Goal: Transaction & Acquisition: Purchase product/service

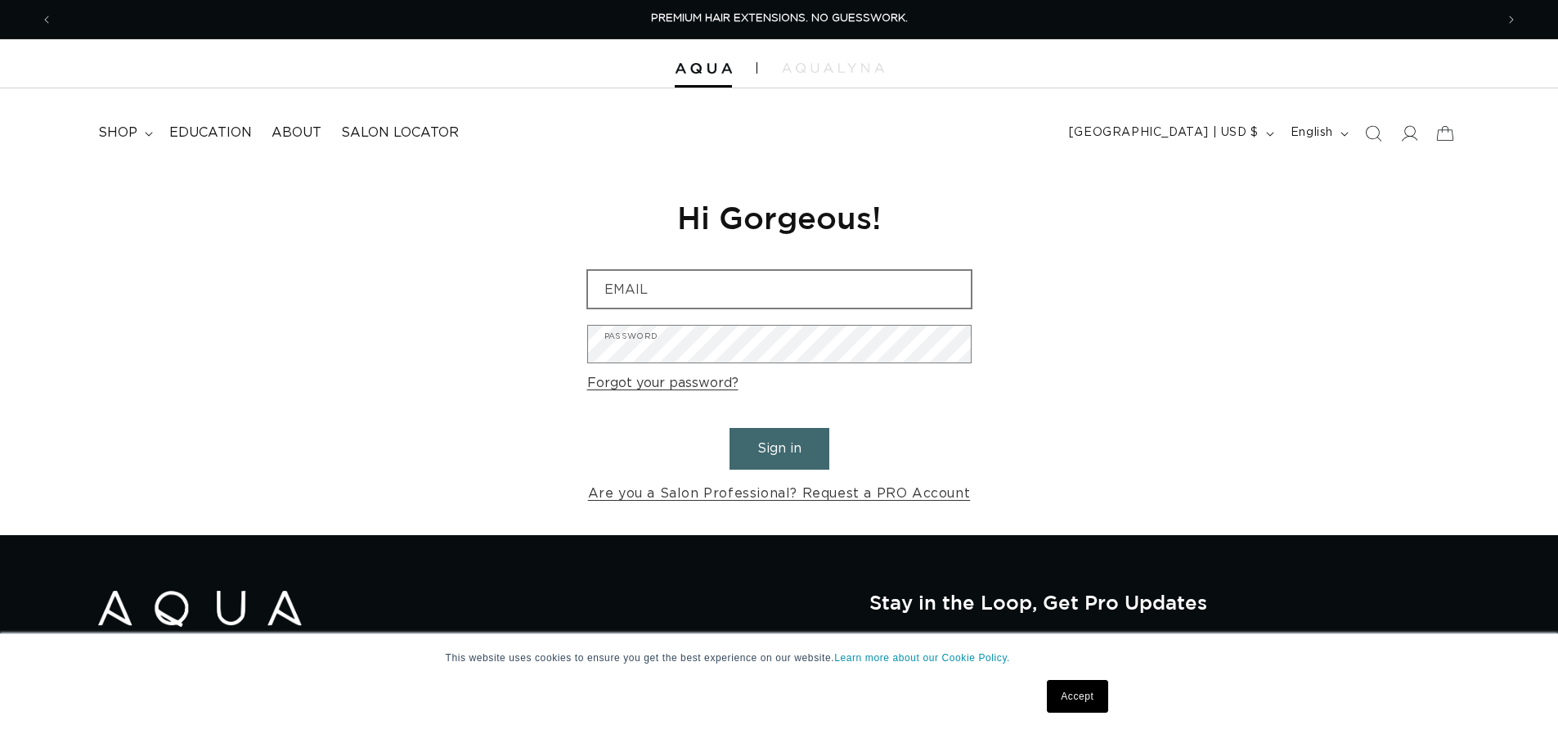
click at [808, 308] on div "Email" at bounding box center [779, 289] width 384 height 38
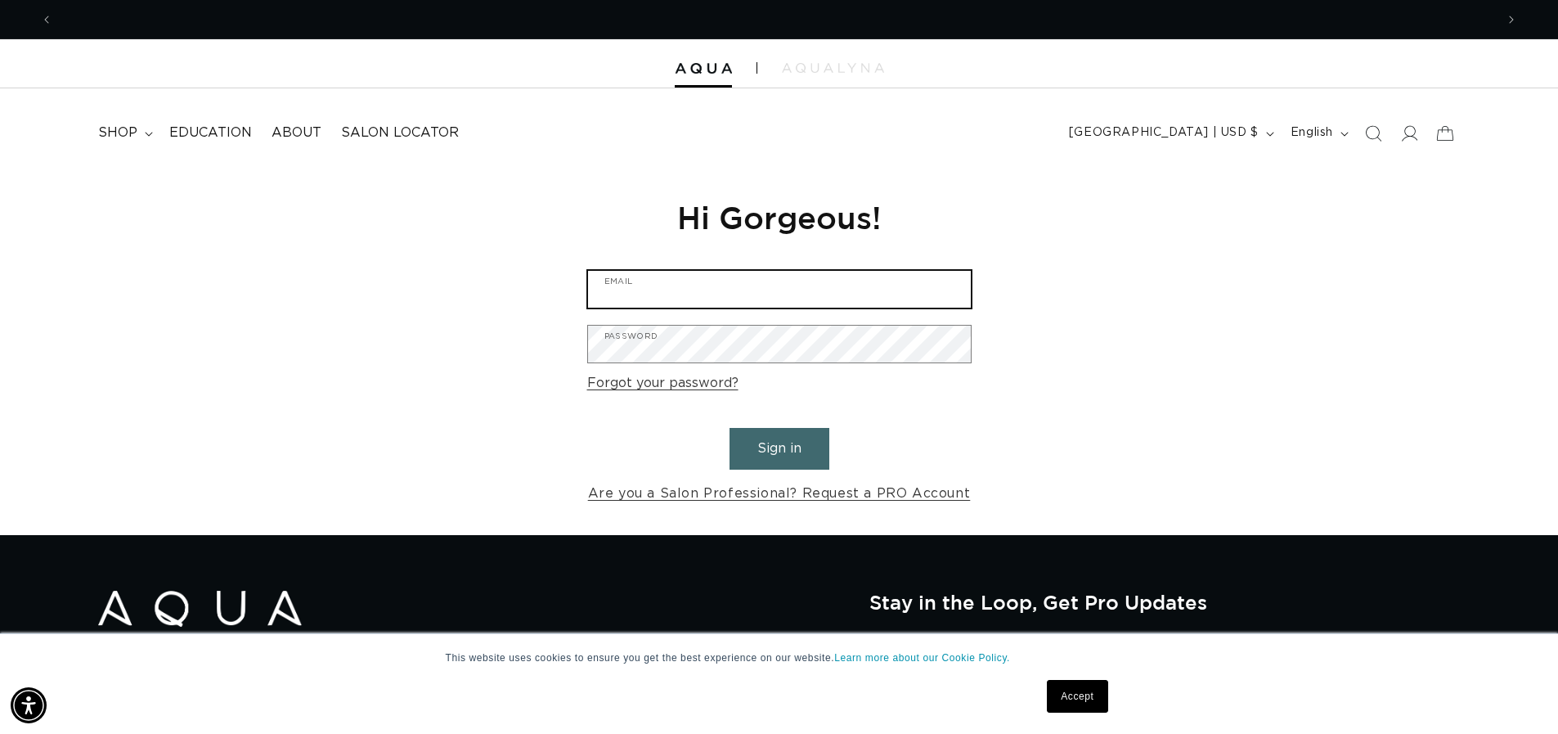
click at [672, 281] on input "Email" at bounding box center [779, 289] width 383 height 37
type input "shay.prator@gmail.com"
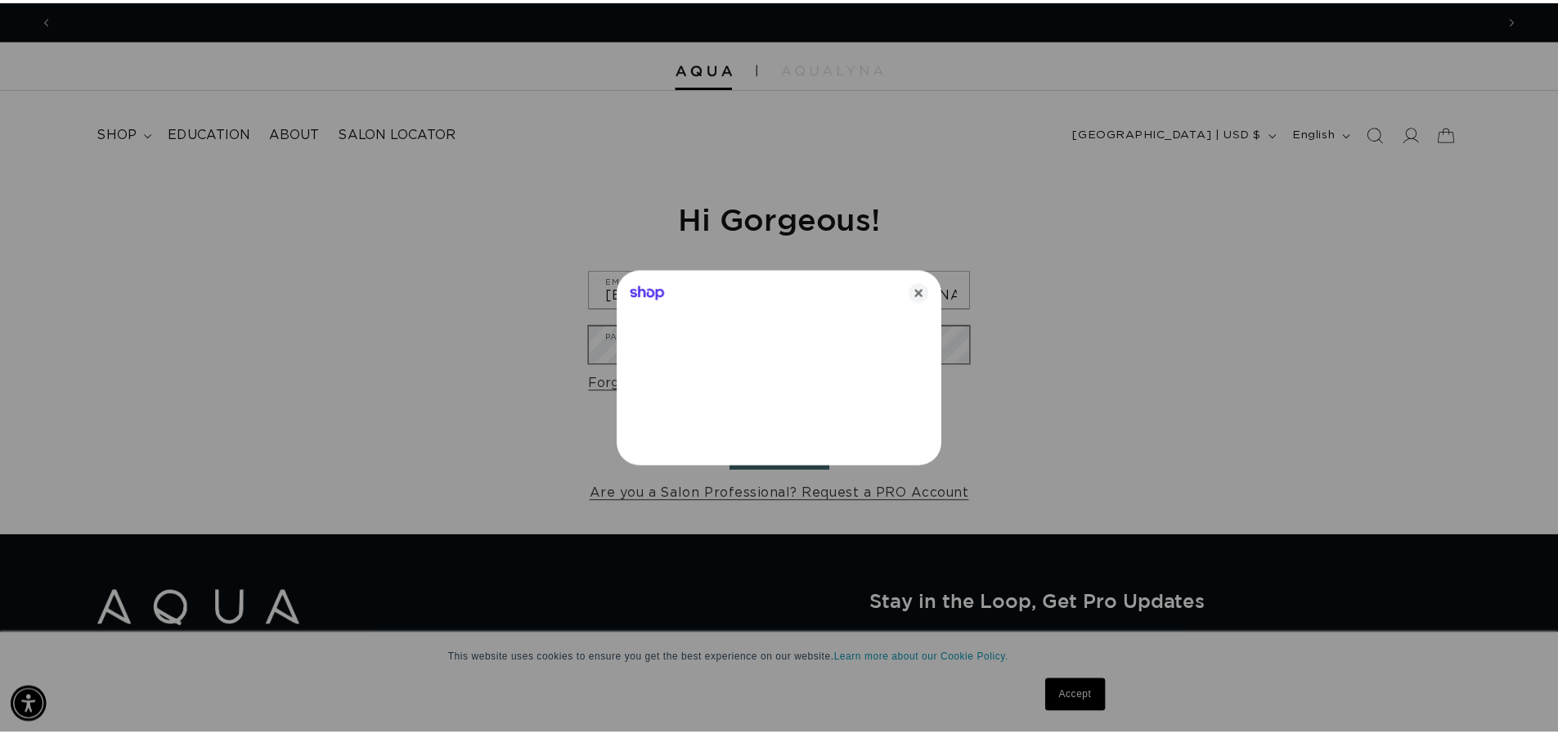
scroll to position [0, 0]
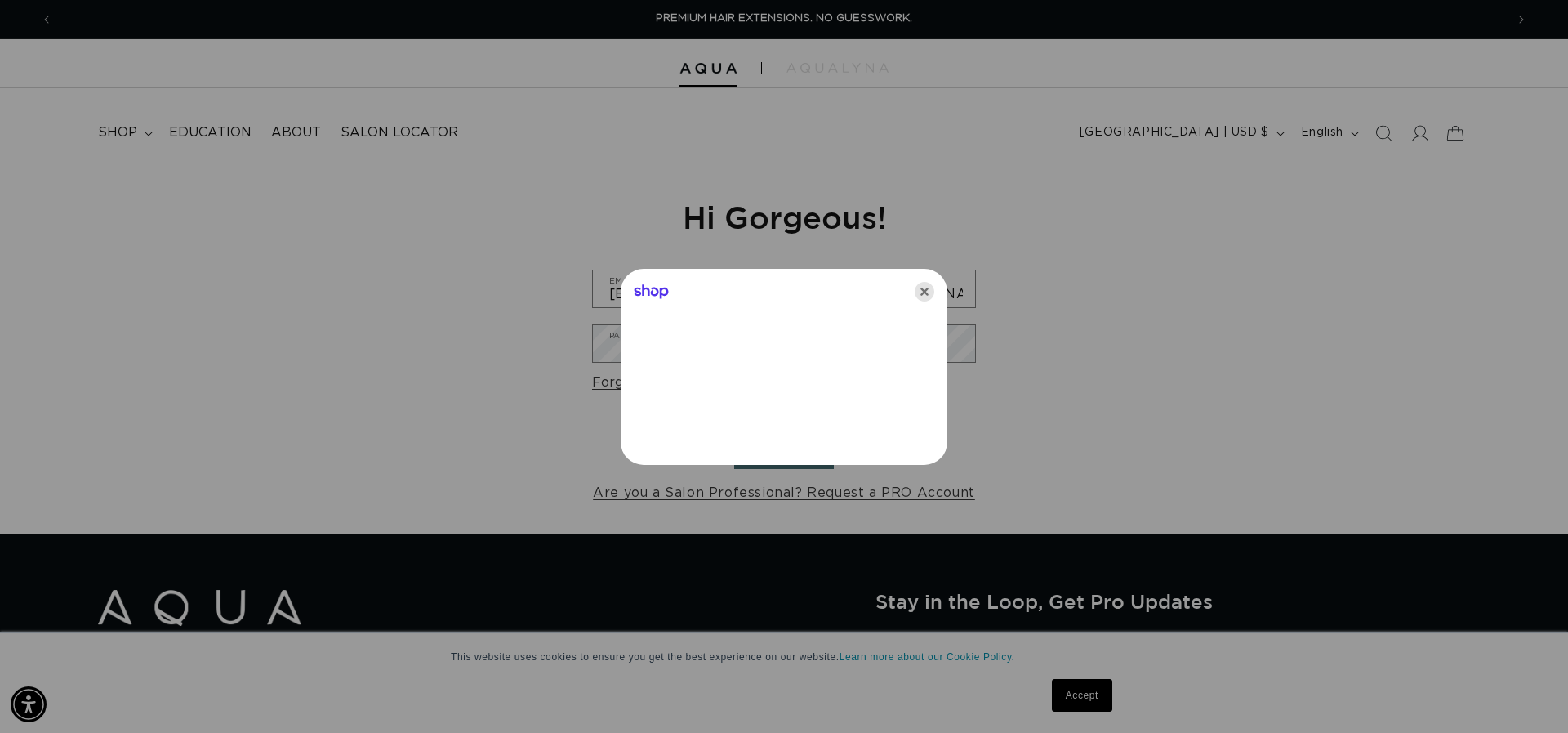
click at [924, 288] on icon "Close" at bounding box center [924, 292] width 20 height 20
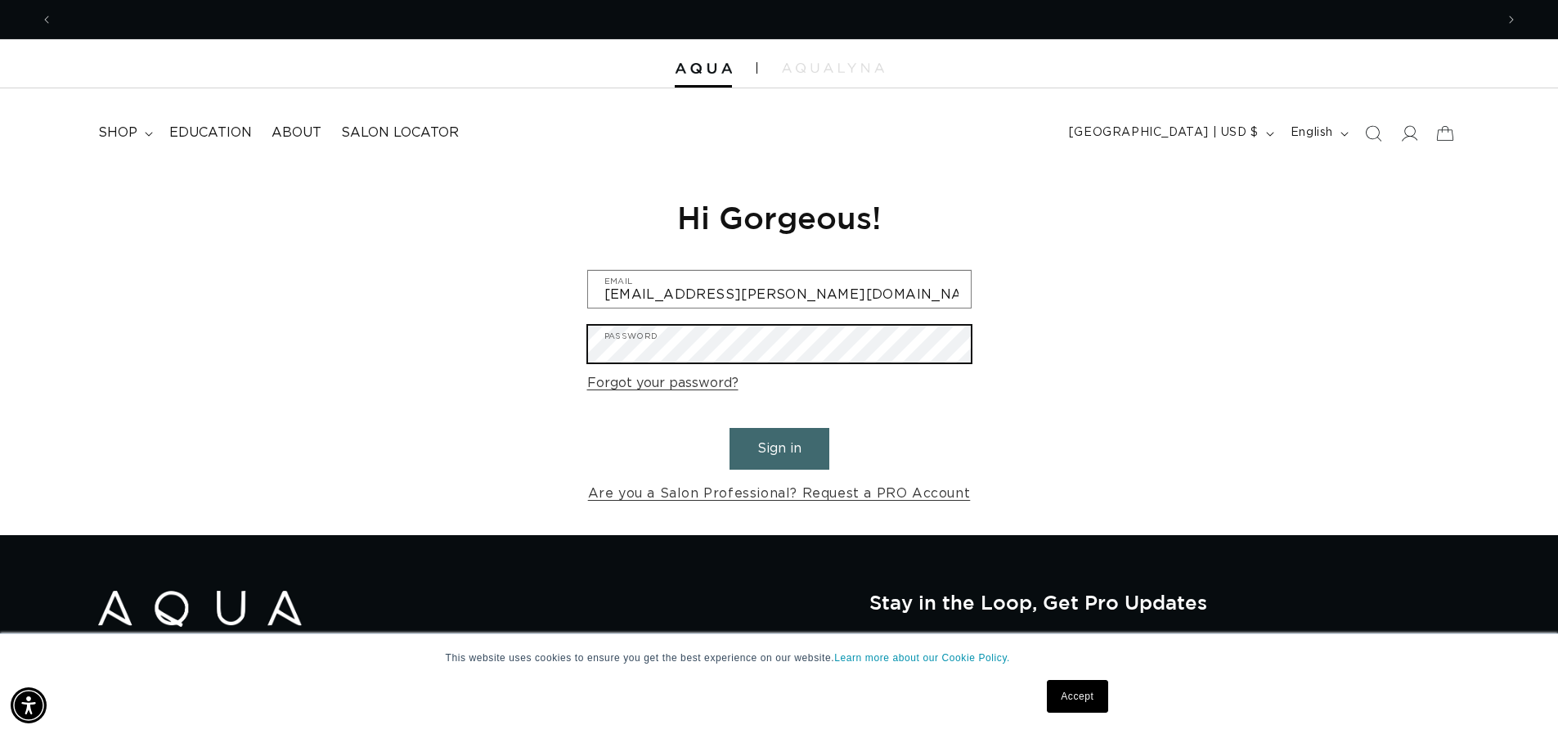
scroll to position [0, 1442]
click at [730, 428] on button "Sign in" at bounding box center [780, 449] width 100 height 42
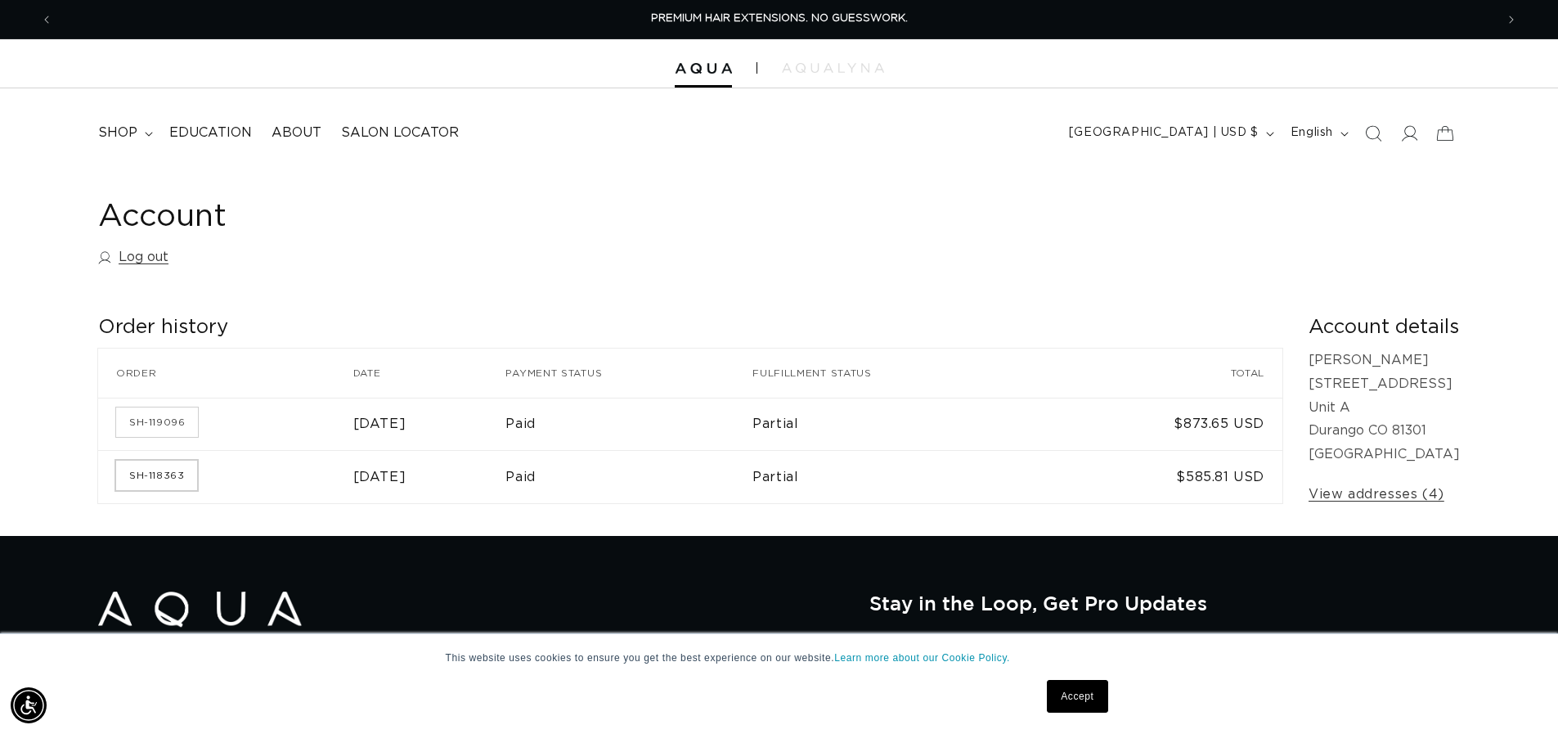
click at [160, 473] on link "SH-118363" at bounding box center [156, 475] width 81 height 29
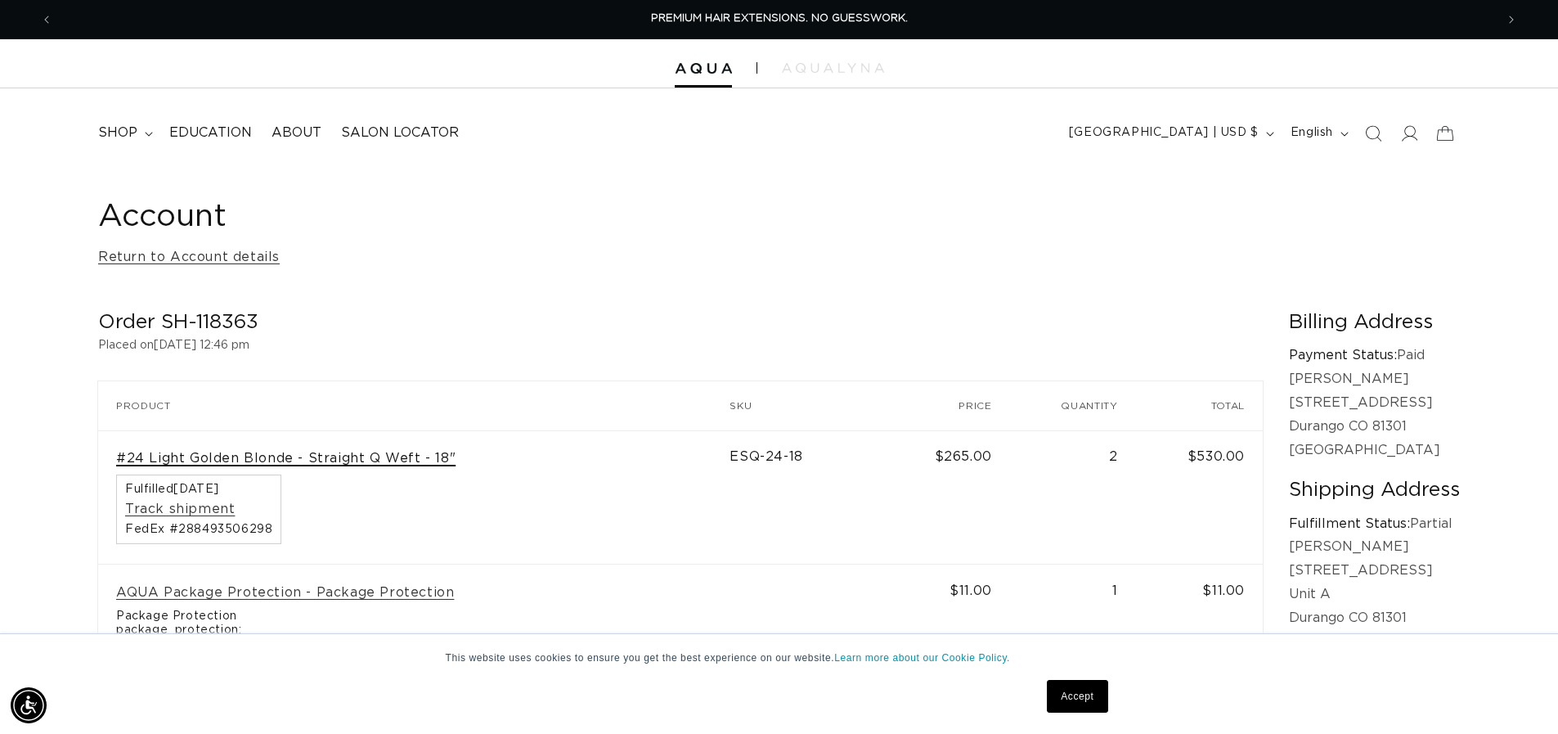
click at [407, 463] on link "#24 Light Golden Blonde - Straight Q Weft - 18"" at bounding box center [285, 458] width 339 height 17
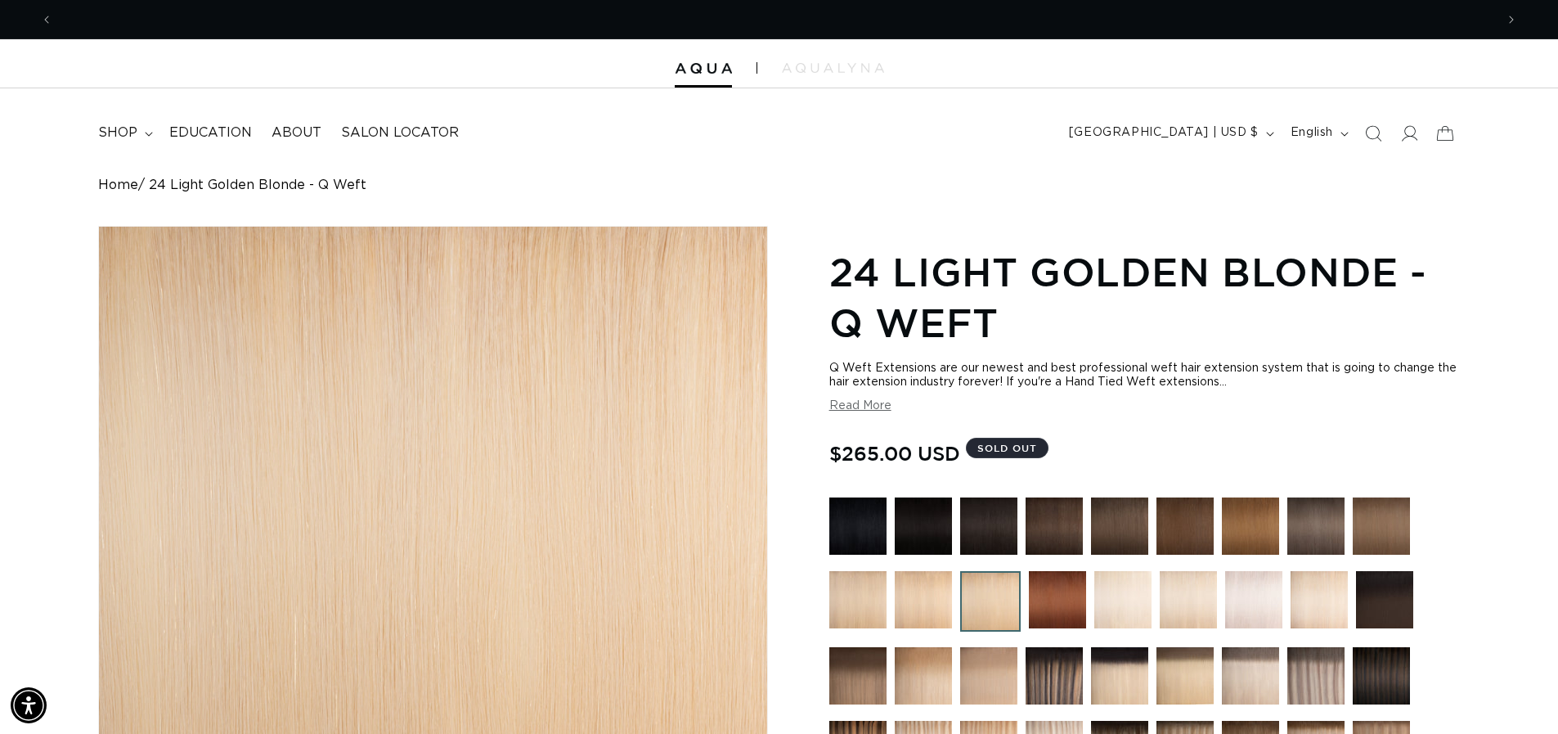
type input "2"
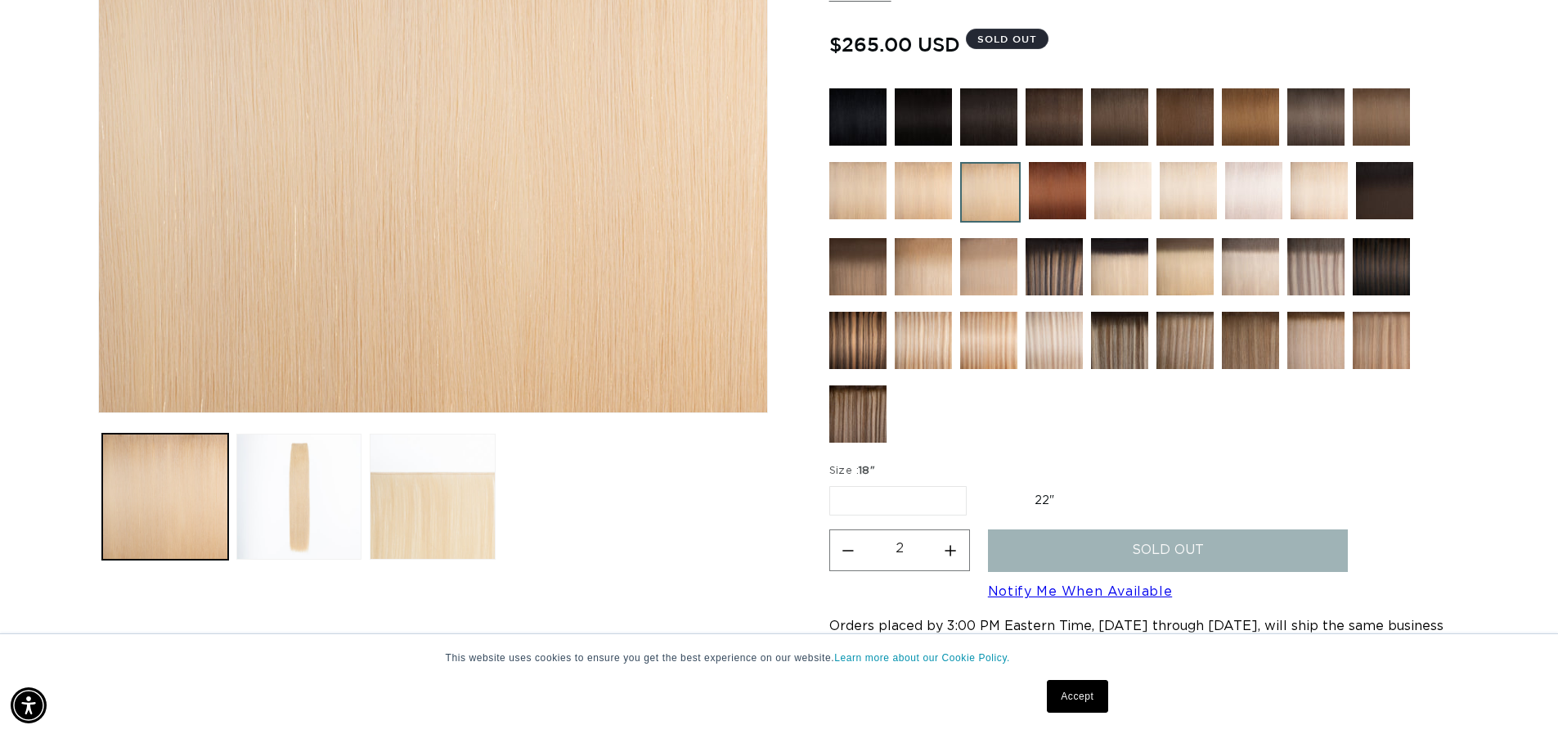
scroll to position [0, 2885]
click at [926, 188] on img at bounding box center [923, 190] width 57 height 57
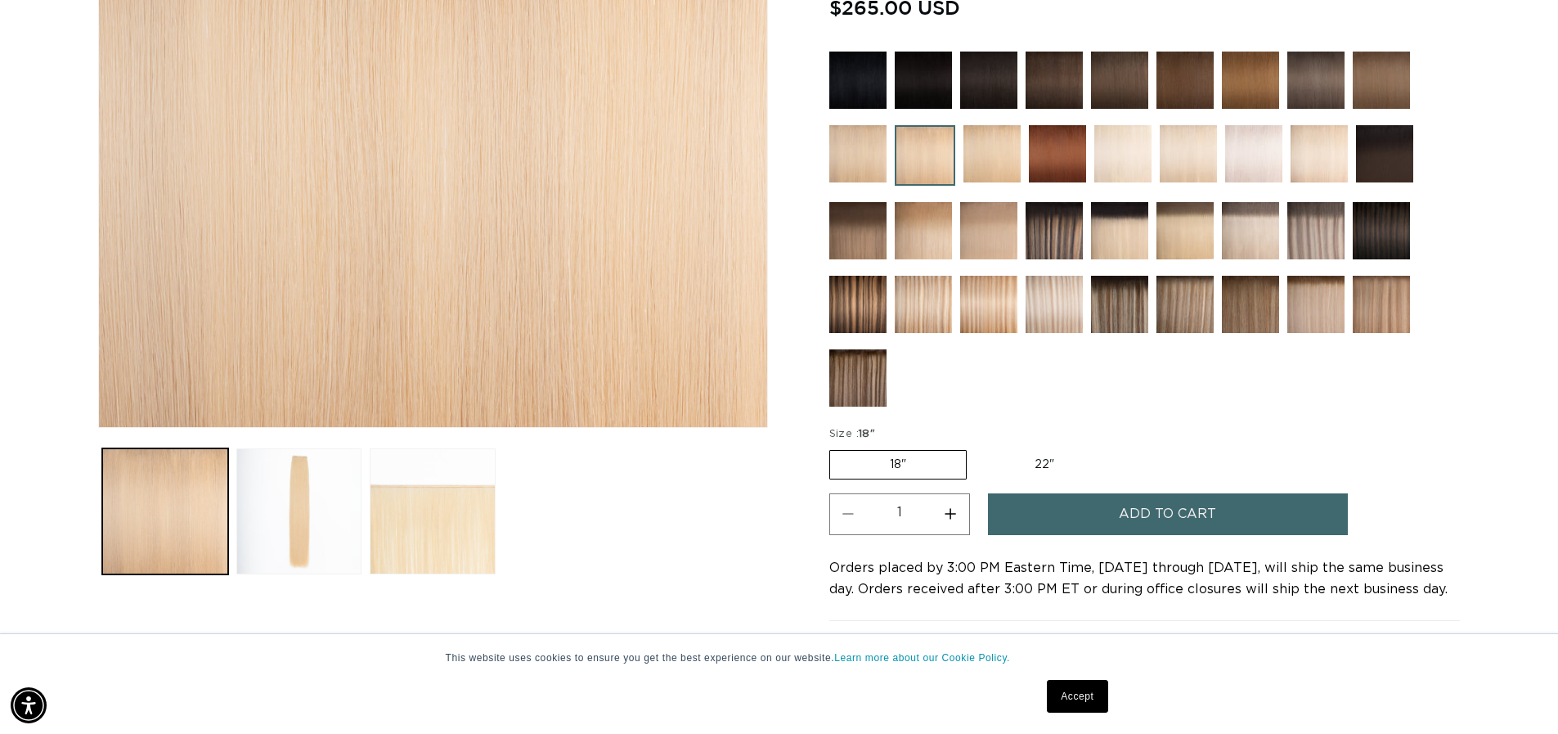
scroll to position [409, 0]
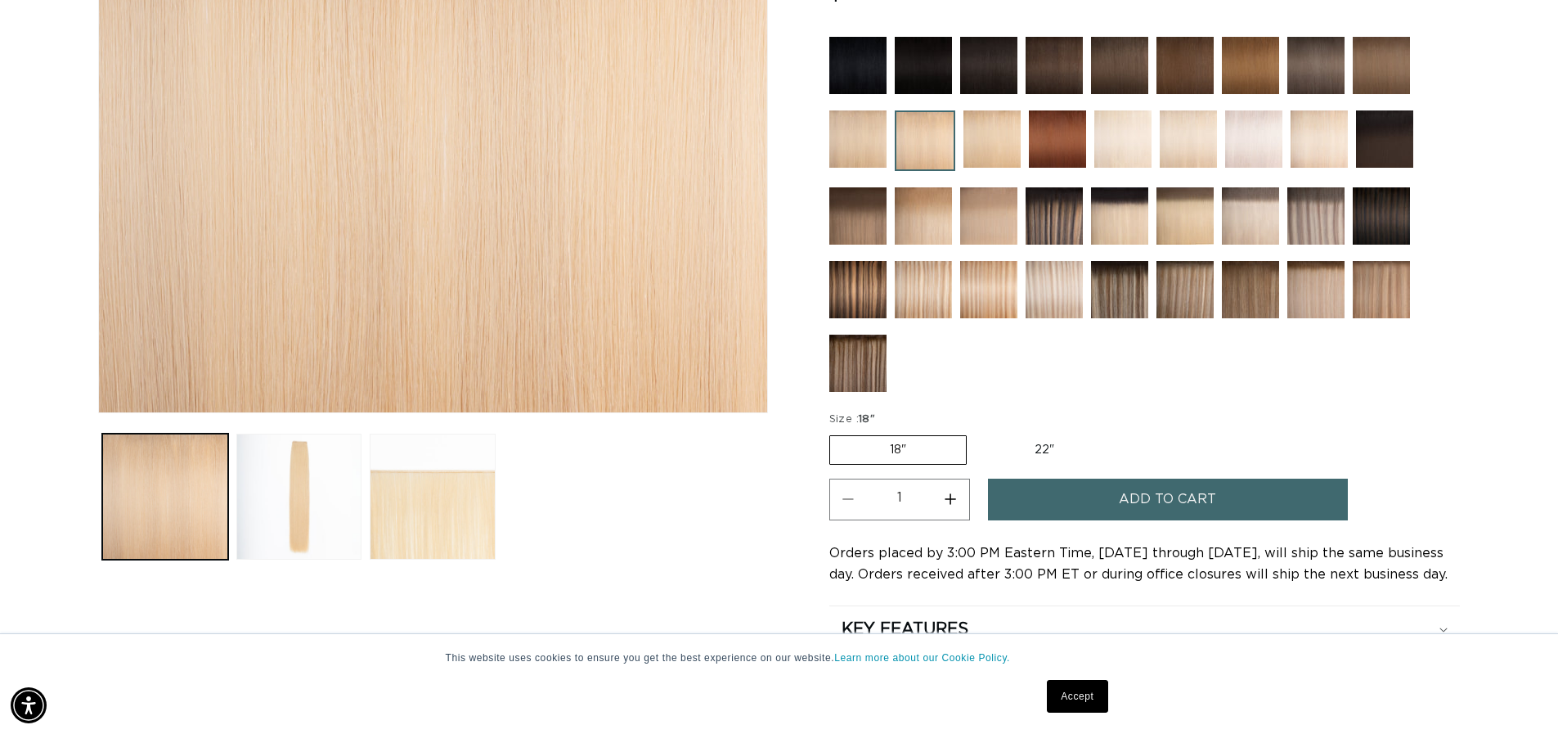
click at [951, 498] on button "Increase quantity for 22 Light Blonde - Q Weft" at bounding box center [951, 500] width 37 height 42
type input "2"
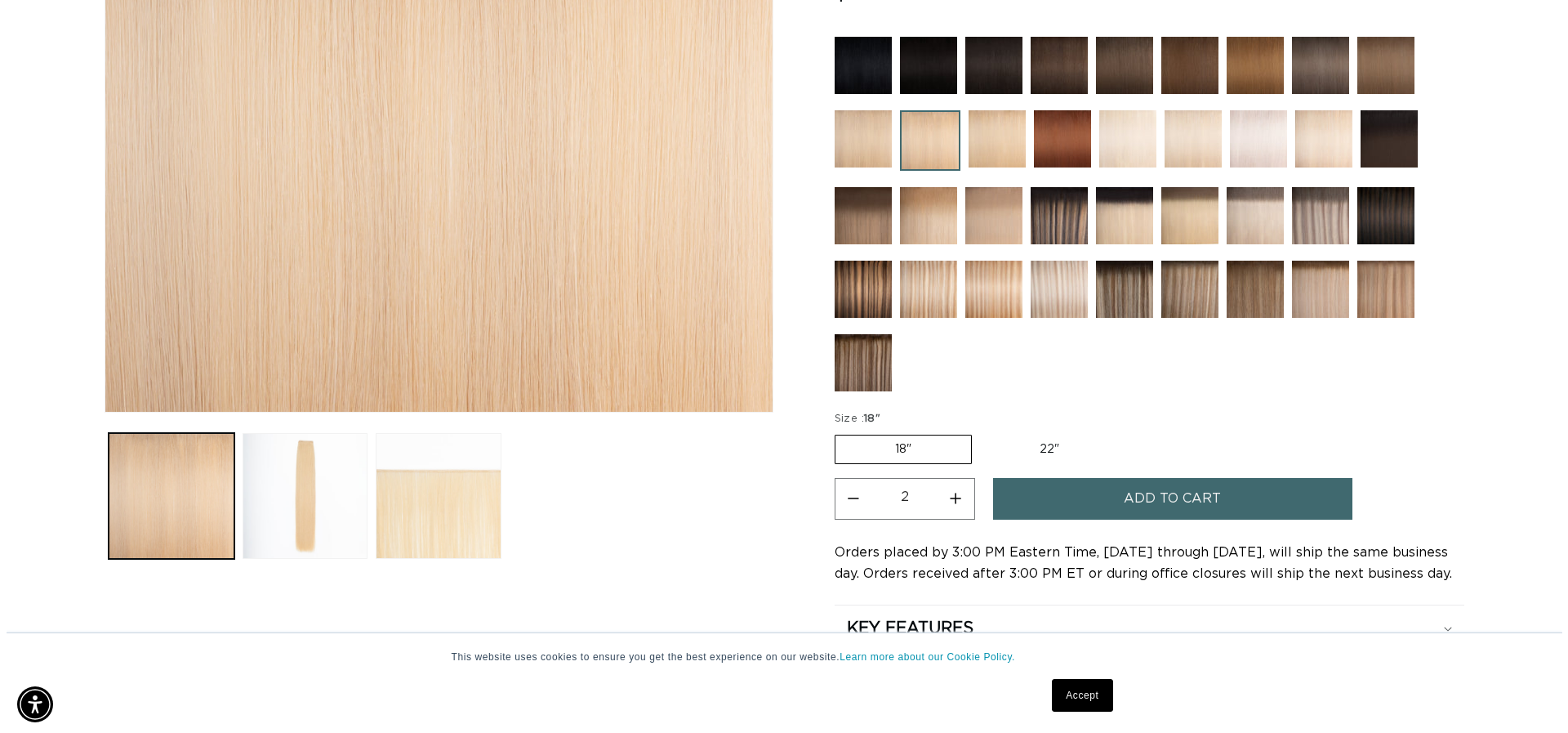
scroll to position [0, 0]
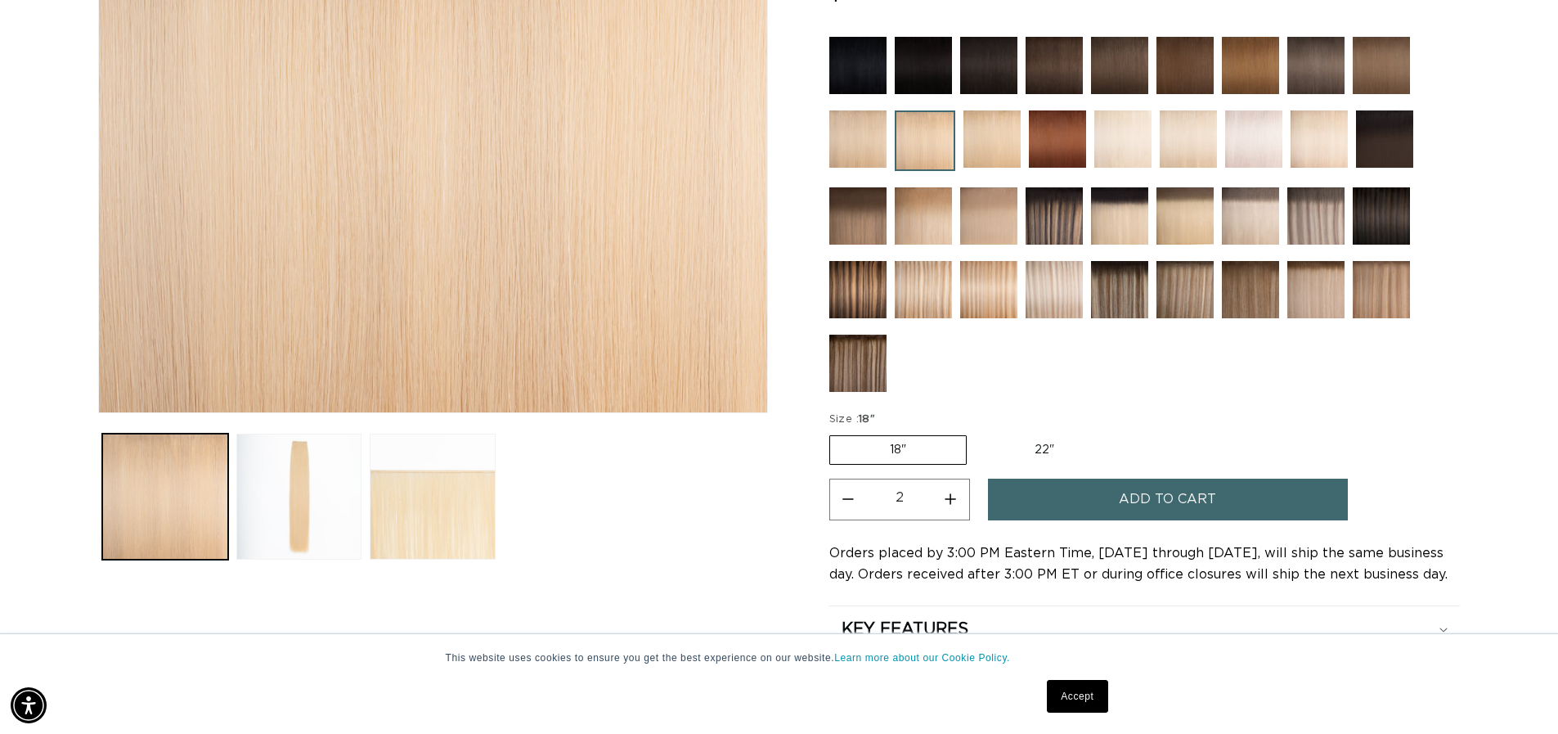
click at [1036, 497] on button "Add to cart" at bounding box center [1168, 500] width 360 height 42
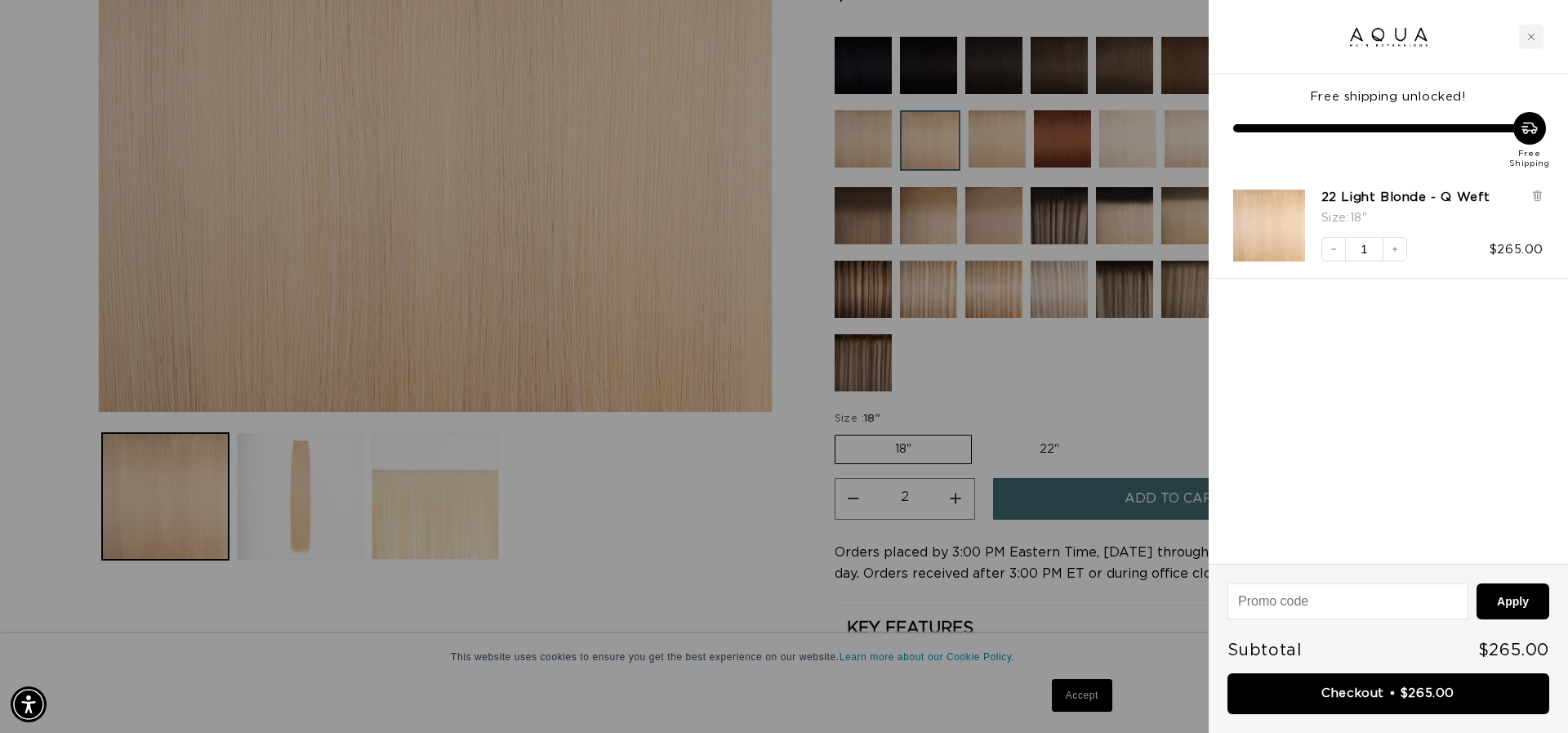
scroll to position [0, 1452]
click at [1387, 249] on button "Increase quantity" at bounding box center [1394, 249] width 25 height 25
click at [1397, 245] on icon "Increase quantity" at bounding box center [1394, 250] width 10 height 10
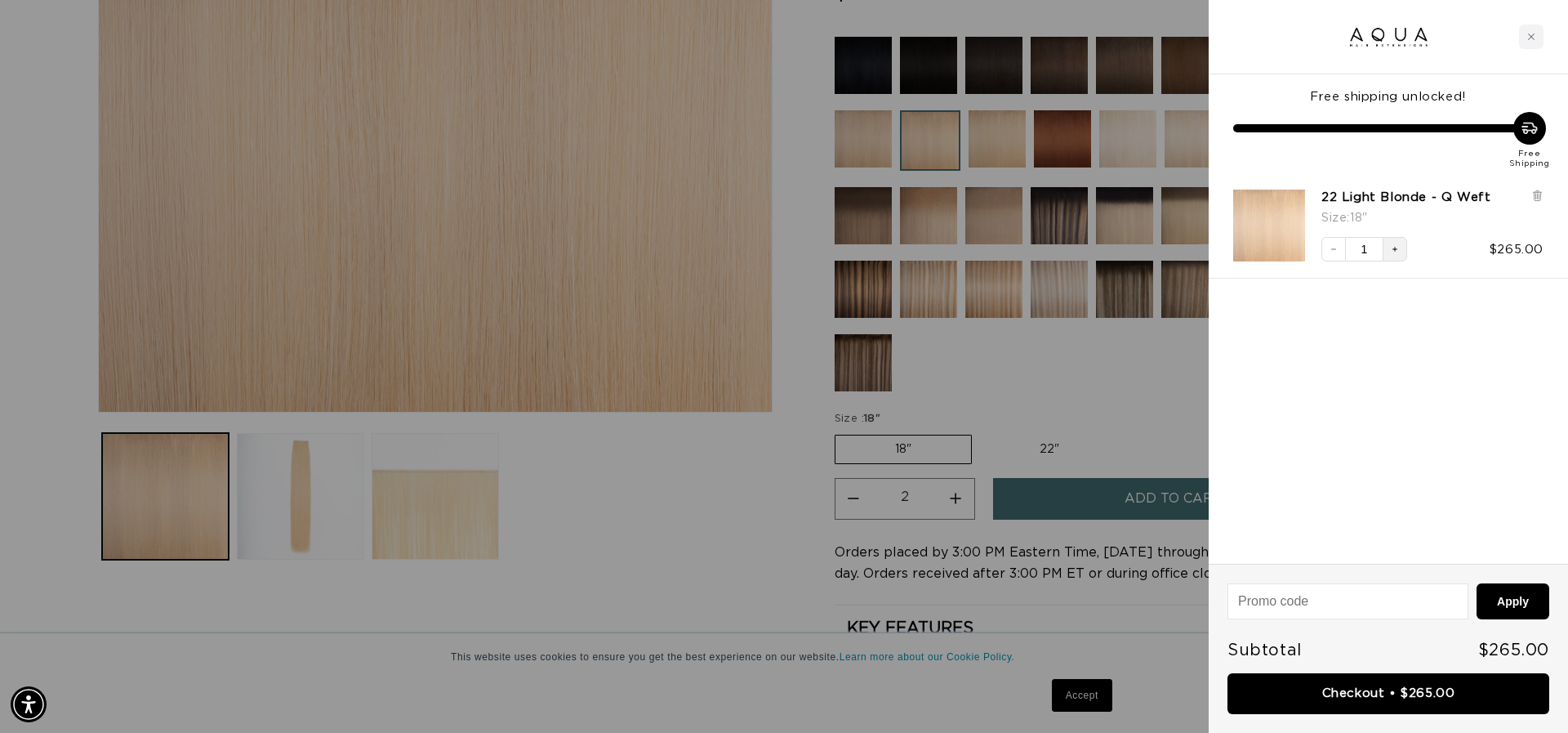
click at [1400, 249] on button "Increase quantity" at bounding box center [1394, 249] width 25 height 25
click at [1354, 694] on link "Checkout • $265.00" at bounding box center [1388, 694] width 321 height 42
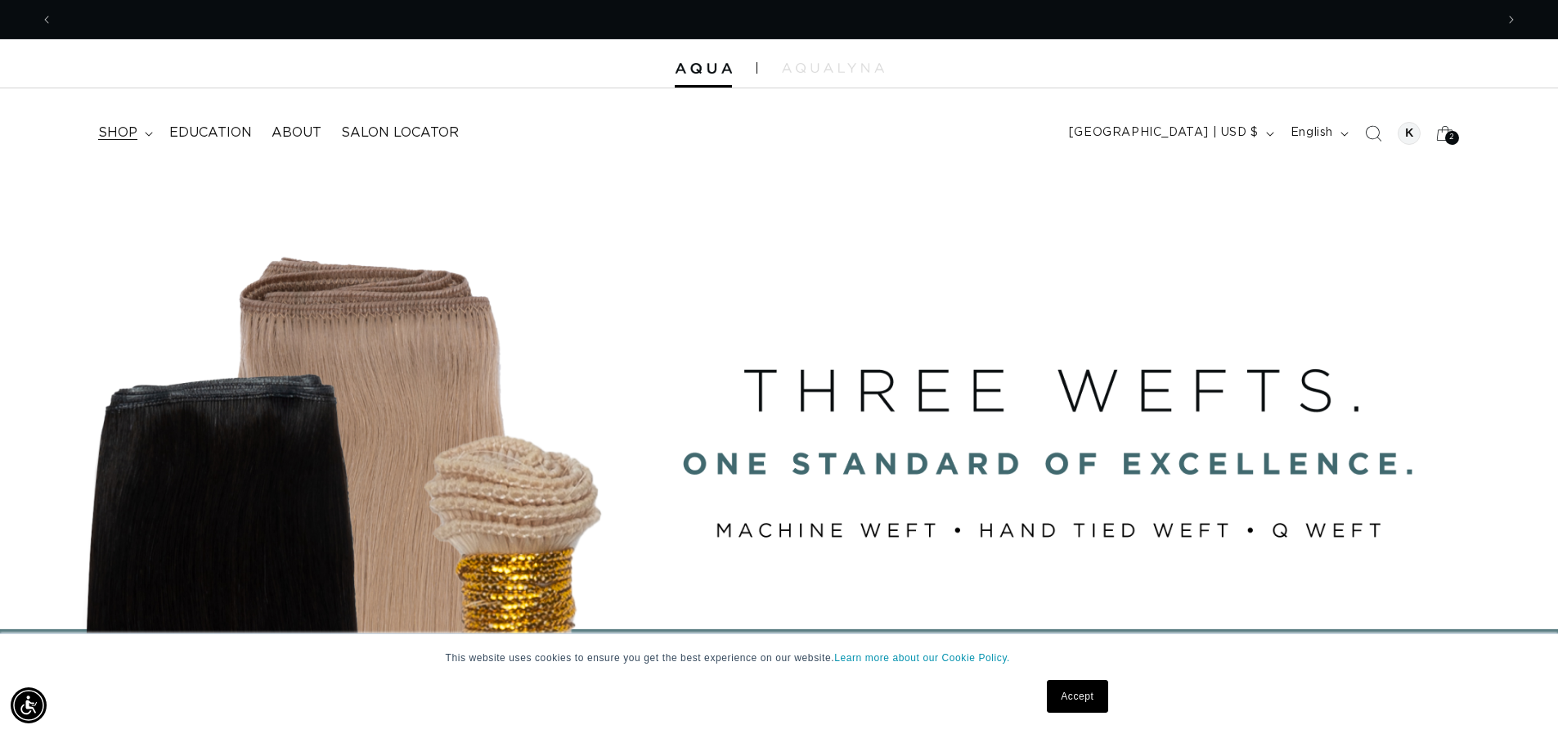
click at [121, 135] on span "shop" at bounding box center [117, 132] width 39 height 17
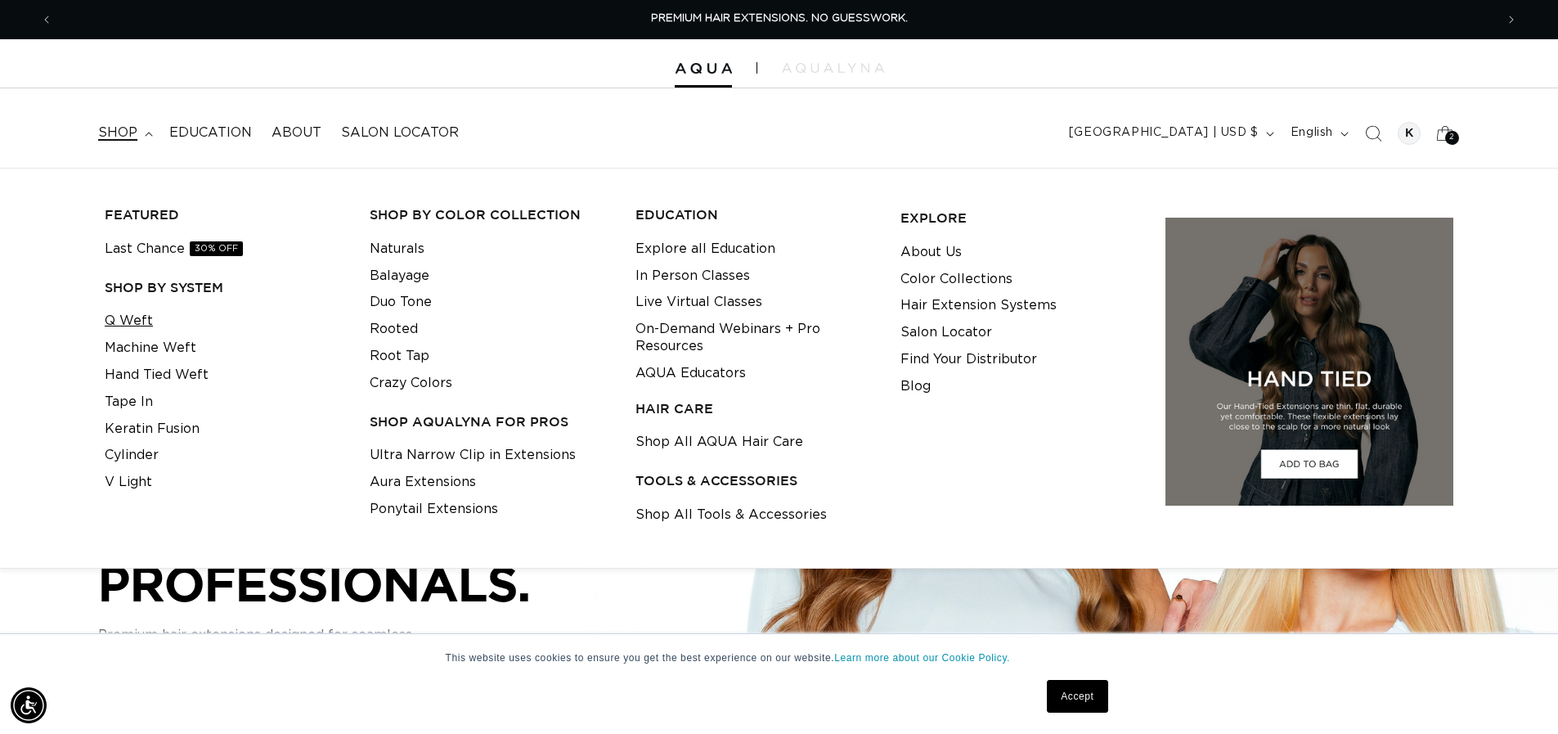
click at [129, 319] on link "Q Weft" at bounding box center [129, 321] width 48 height 27
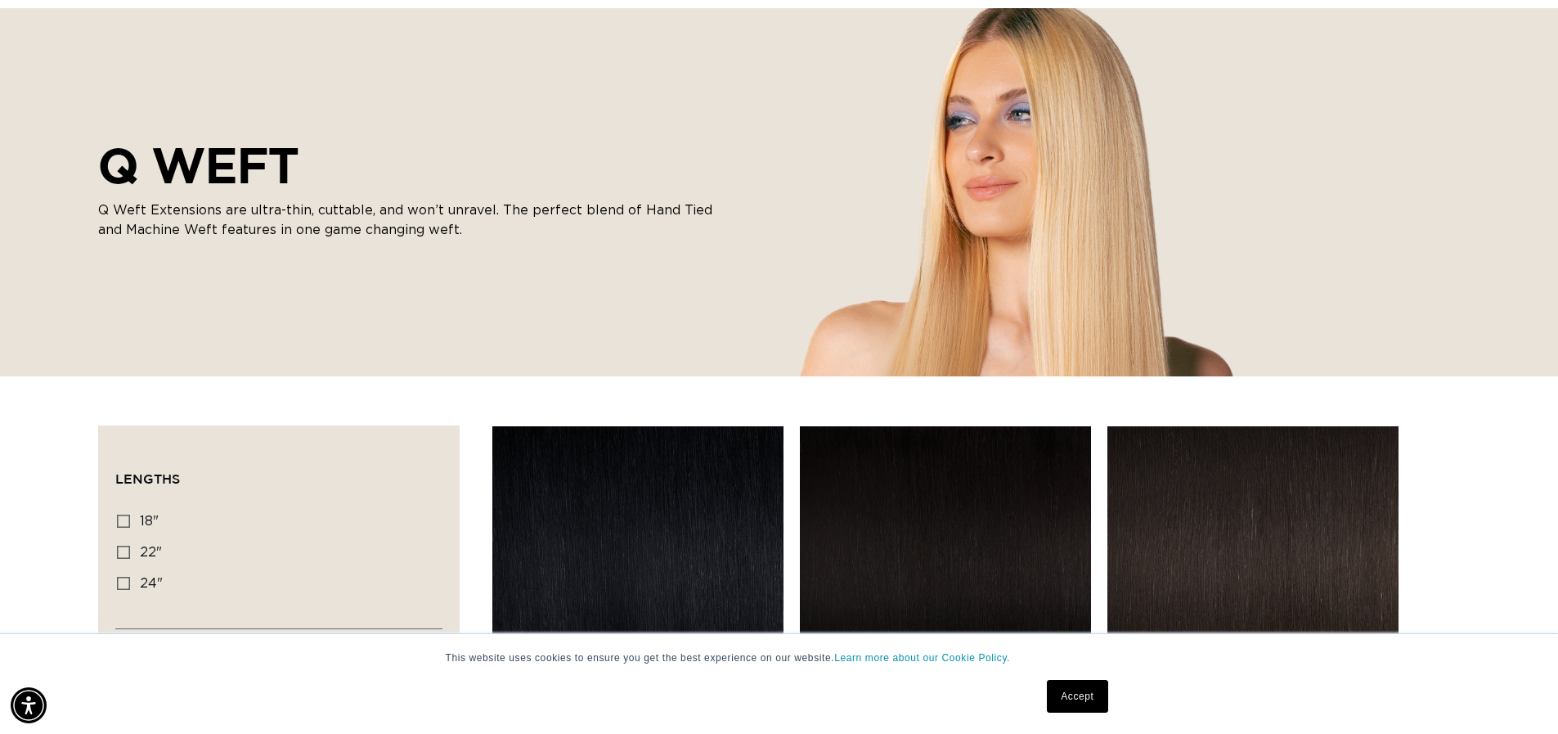
scroll to position [327, 0]
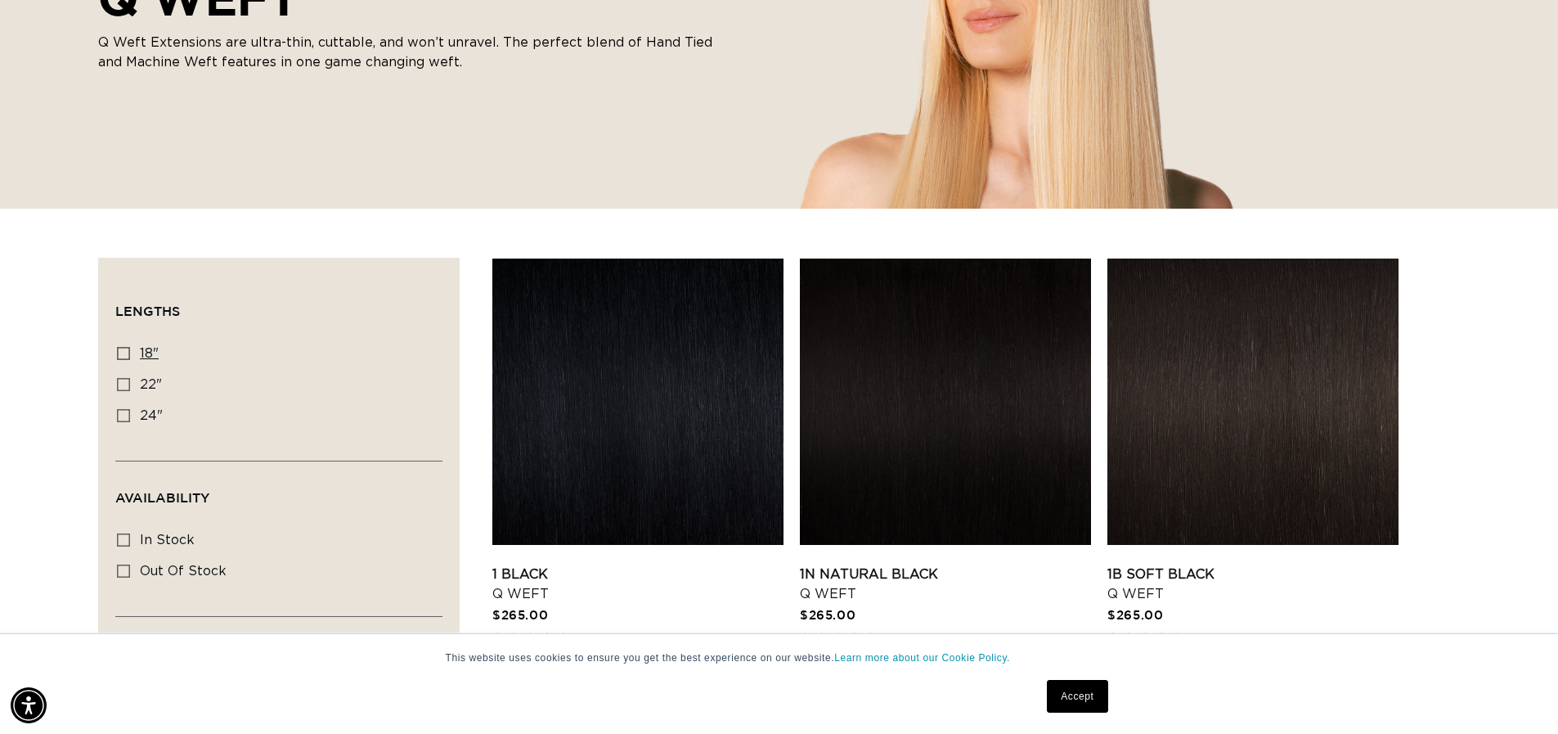
click at [120, 349] on icon at bounding box center [123, 353] width 13 height 13
click at [120, 349] on input "18" 18" (5 products)" at bounding box center [123, 353] width 13 height 13
checkbox input "true"
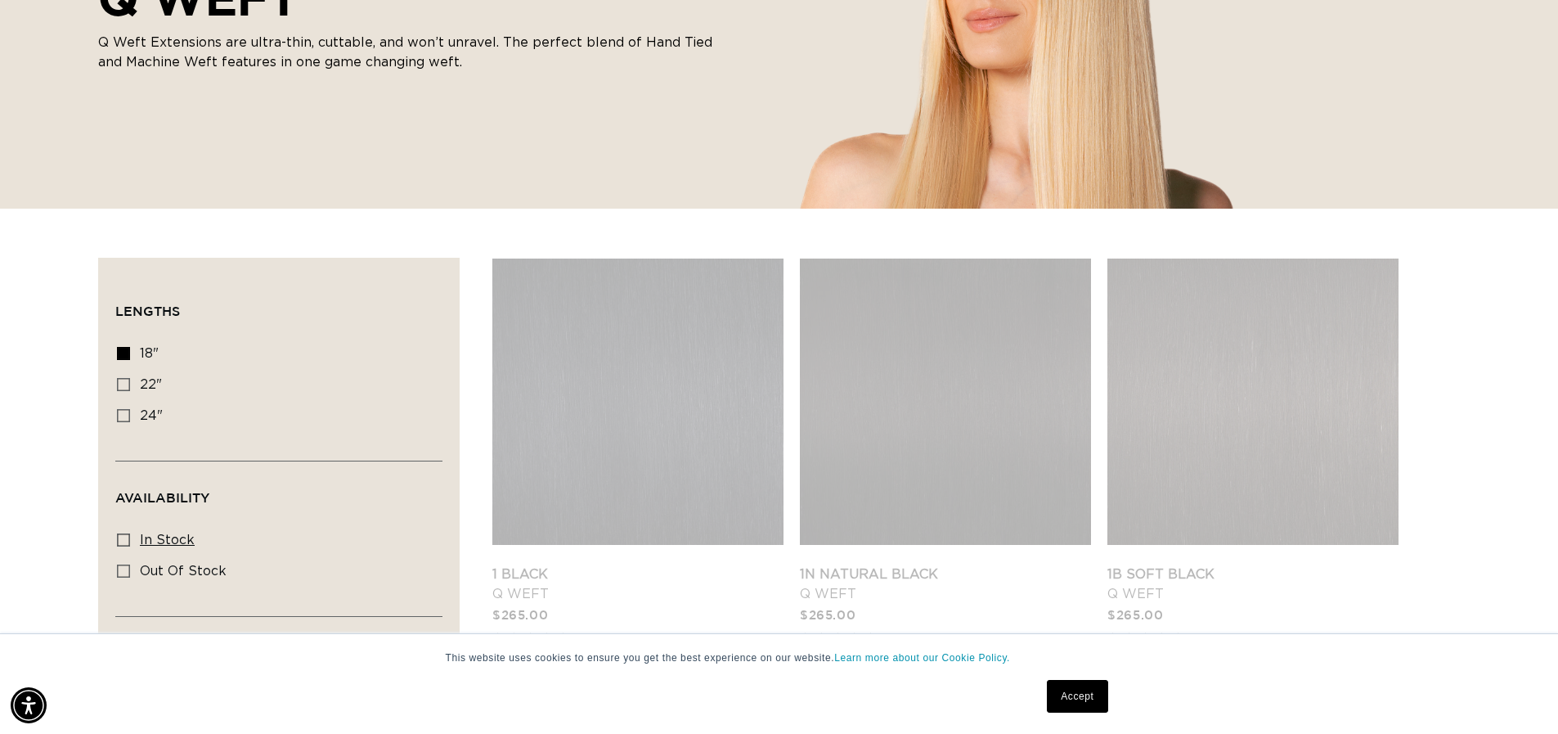
click at [124, 540] on icon at bounding box center [123, 539] width 13 height 13
click at [124, 540] on input "In stock In stock (34 products)" at bounding box center [123, 539] width 13 height 13
checkbox input "true"
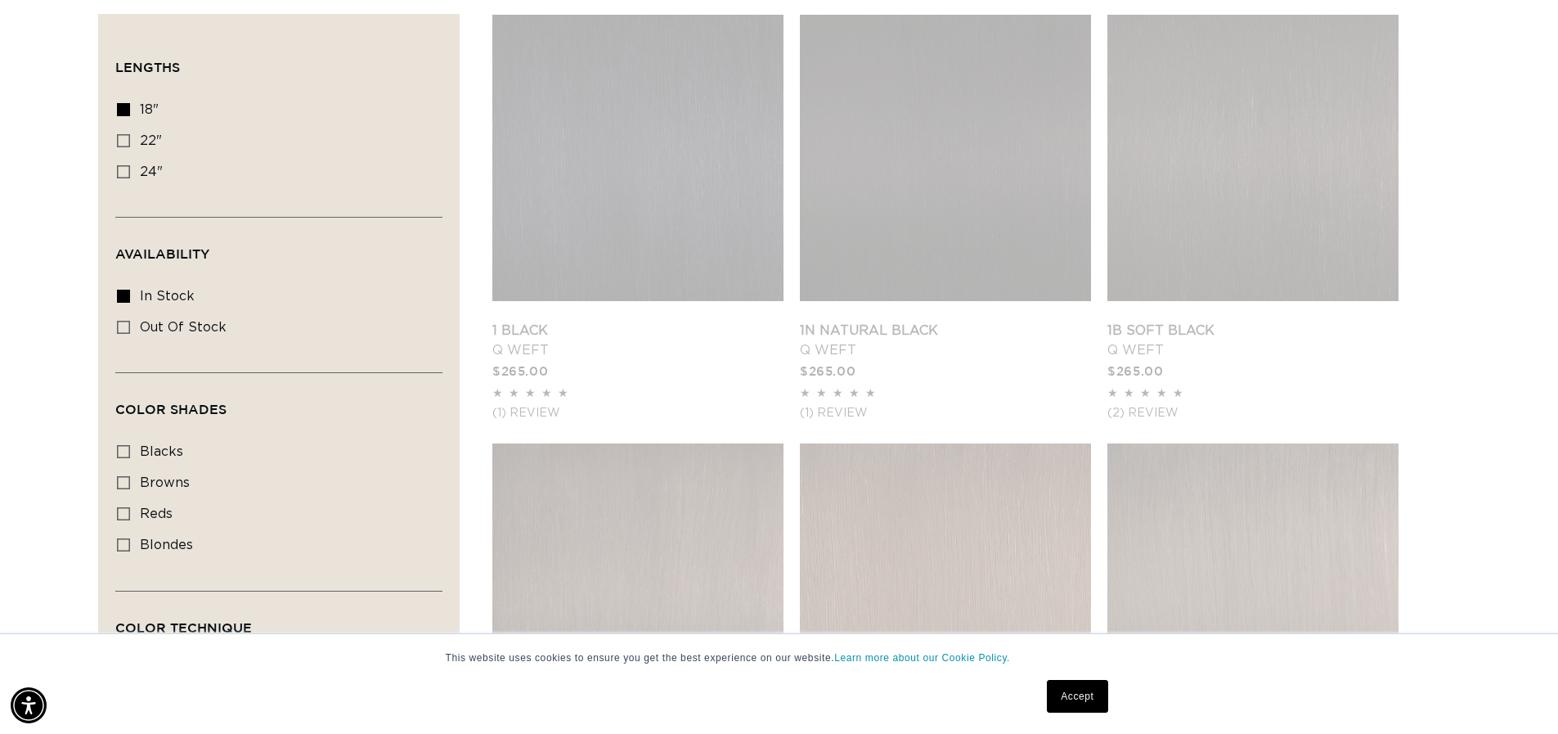
scroll to position [573, 0]
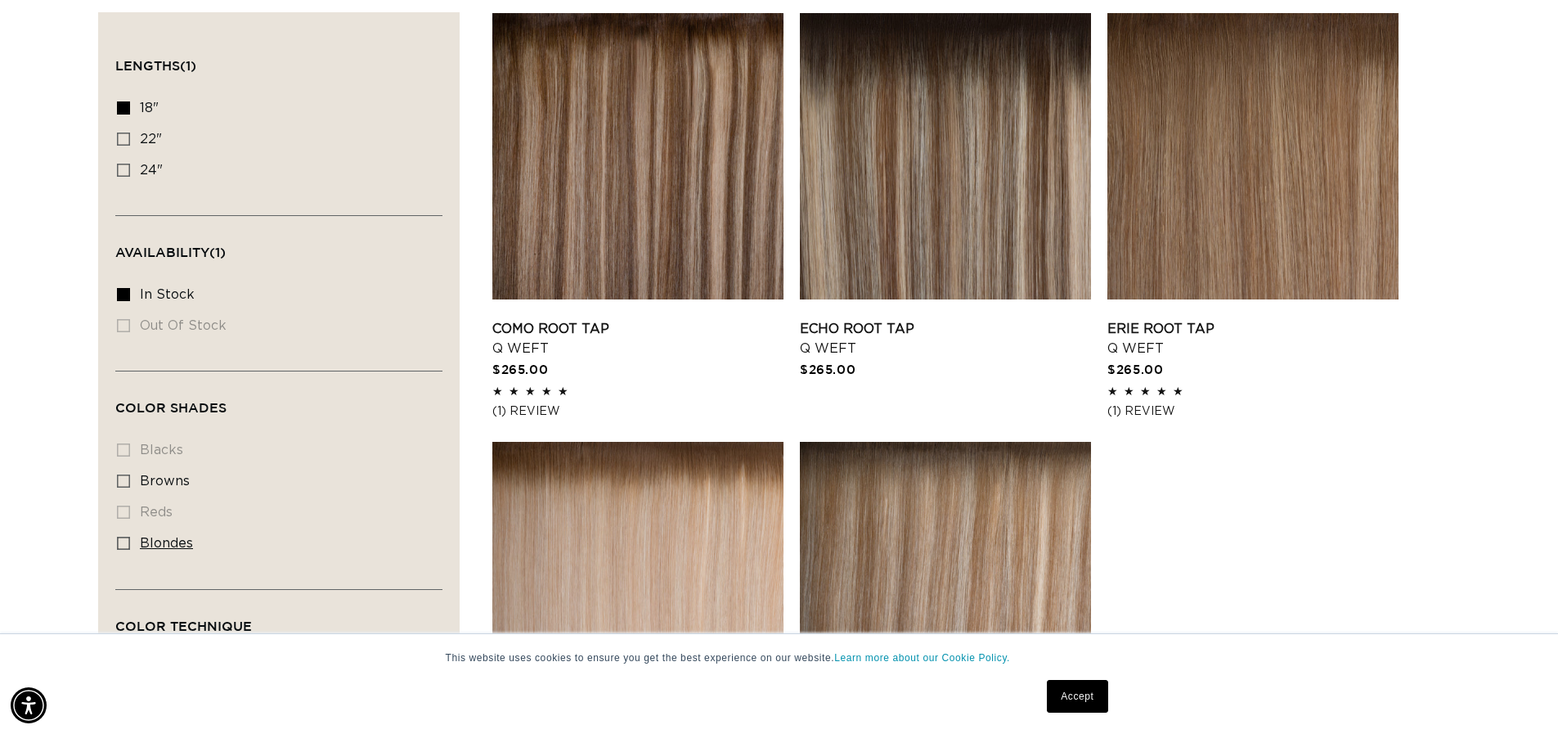
click at [124, 542] on icon at bounding box center [123, 543] width 13 height 13
click at [124, 542] on input "blondes blondes (5 products)" at bounding box center [123, 543] width 13 height 13
checkbox input "true"
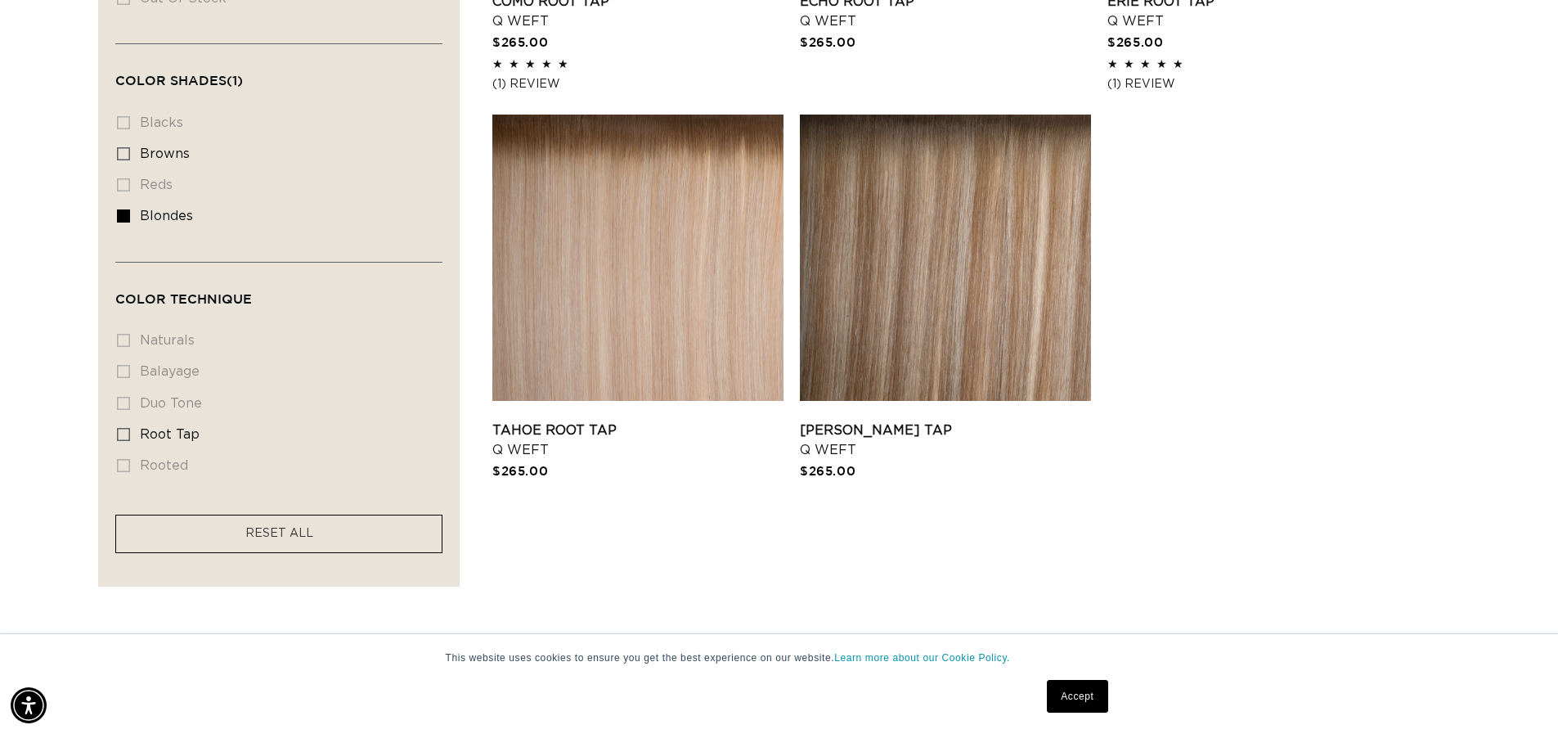
scroll to position [0, 2885]
click at [235, 546] on facet-remove "RESET ALL" at bounding box center [278, 534] width 327 height 38
click at [236, 543] on facet-remove "RESET ALL" at bounding box center [278, 534] width 327 height 38
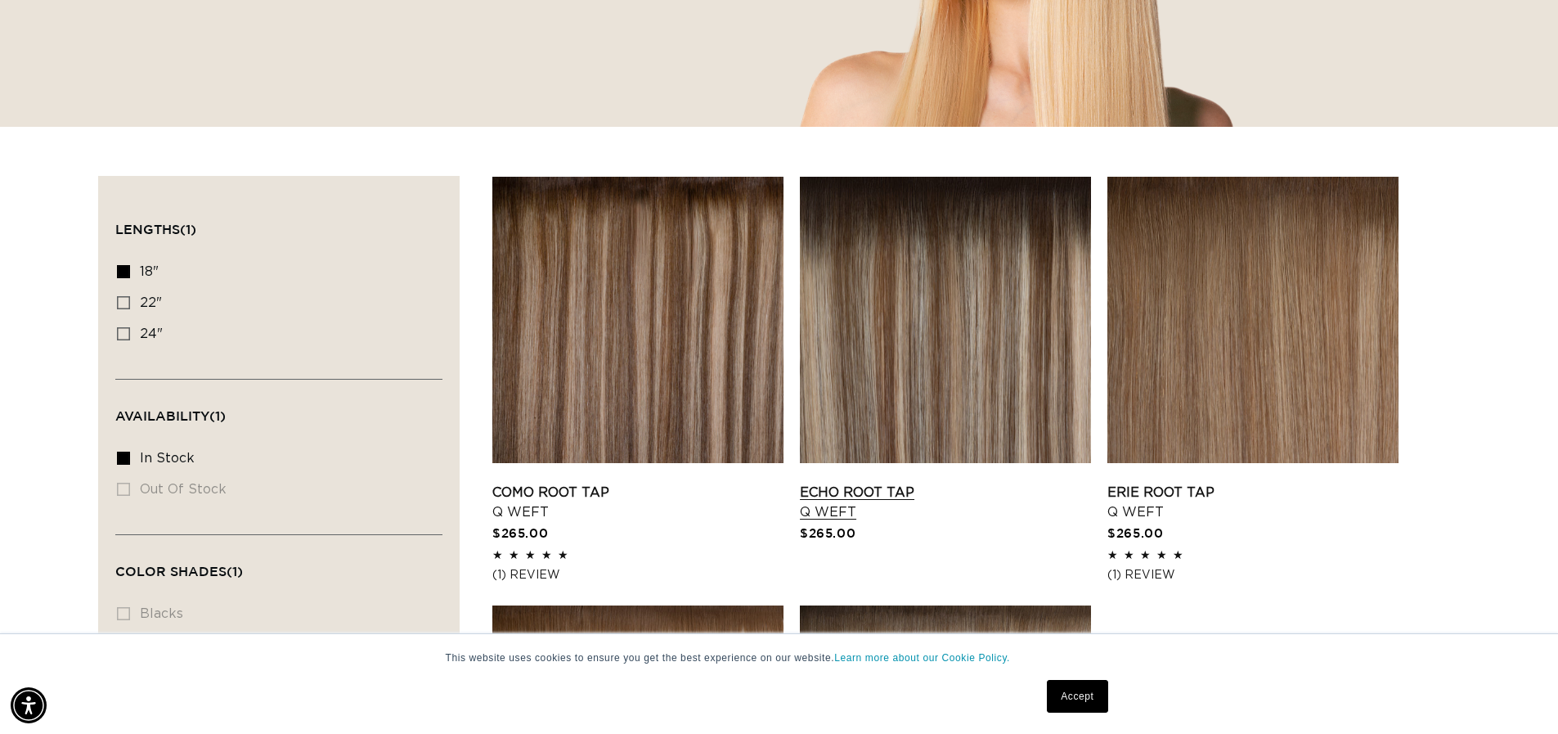
scroll to position [0, 1442]
click at [1065, 683] on link "Accept" at bounding box center [1077, 696] width 61 height 33
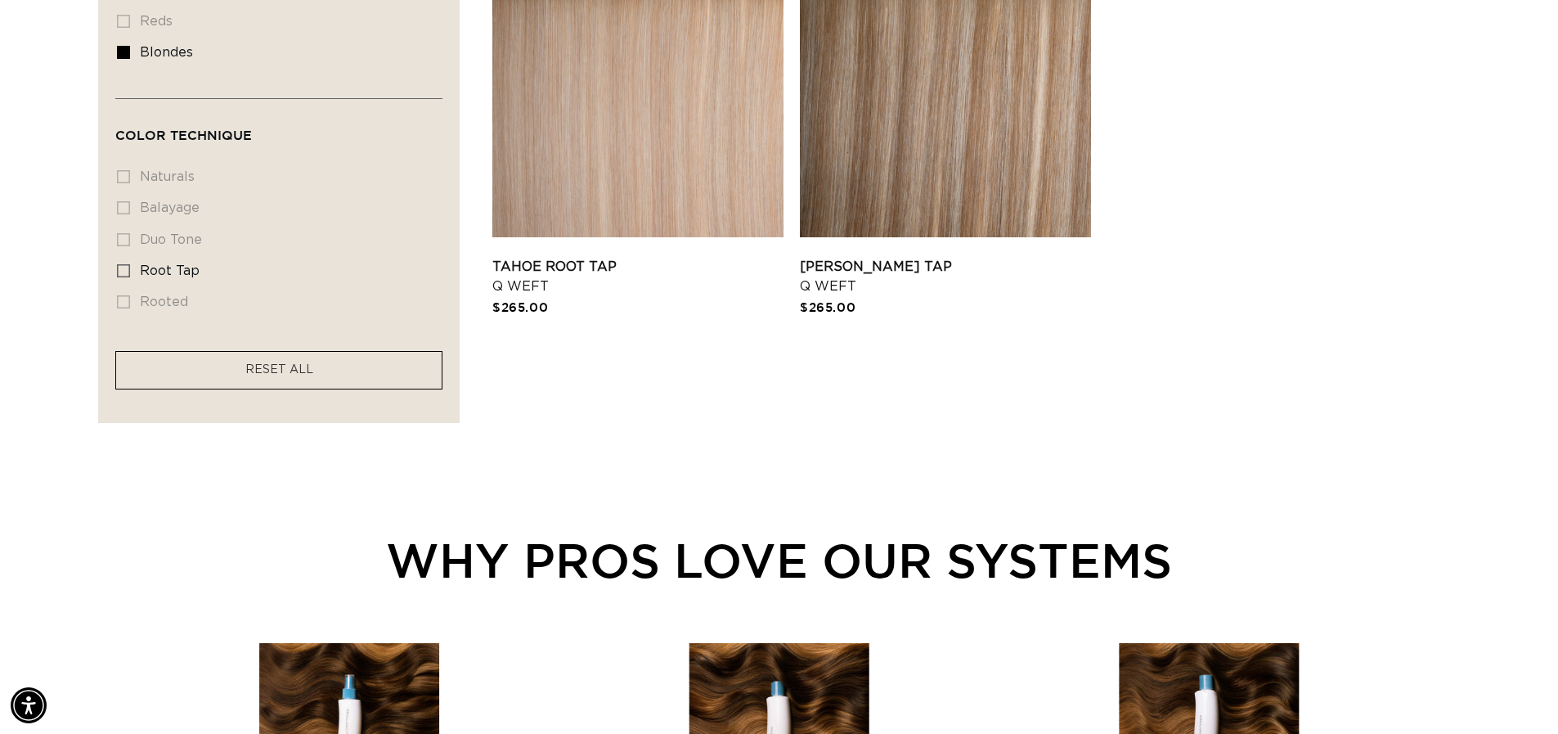
scroll to position [0, 0]
click at [349, 375] on facet-remove "RESET ALL" at bounding box center [278, 370] width 327 height 38
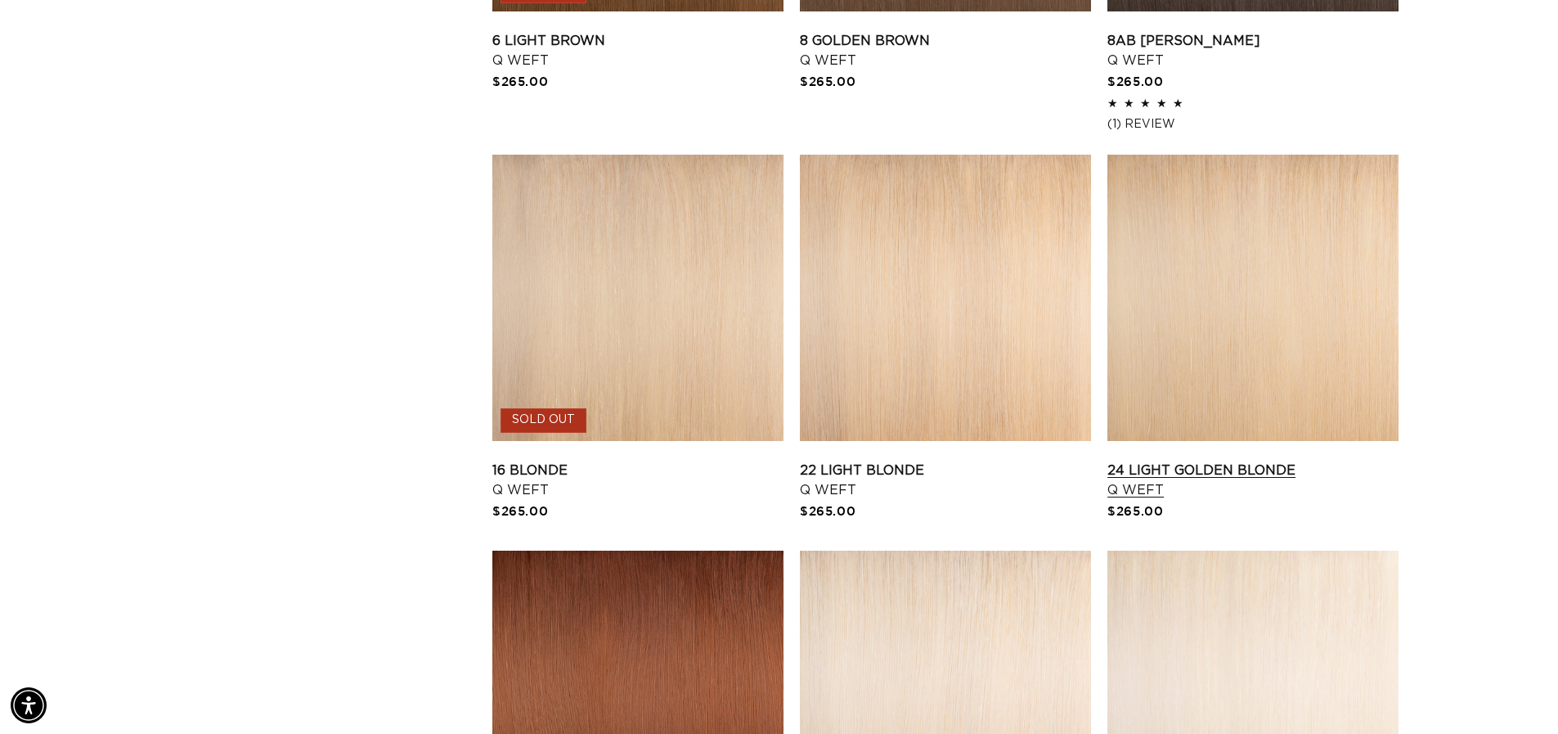
click at [1256, 461] on link "24 Light Golden Blonde Q Weft" at bounding box center [1253, 480] width 291 height 39
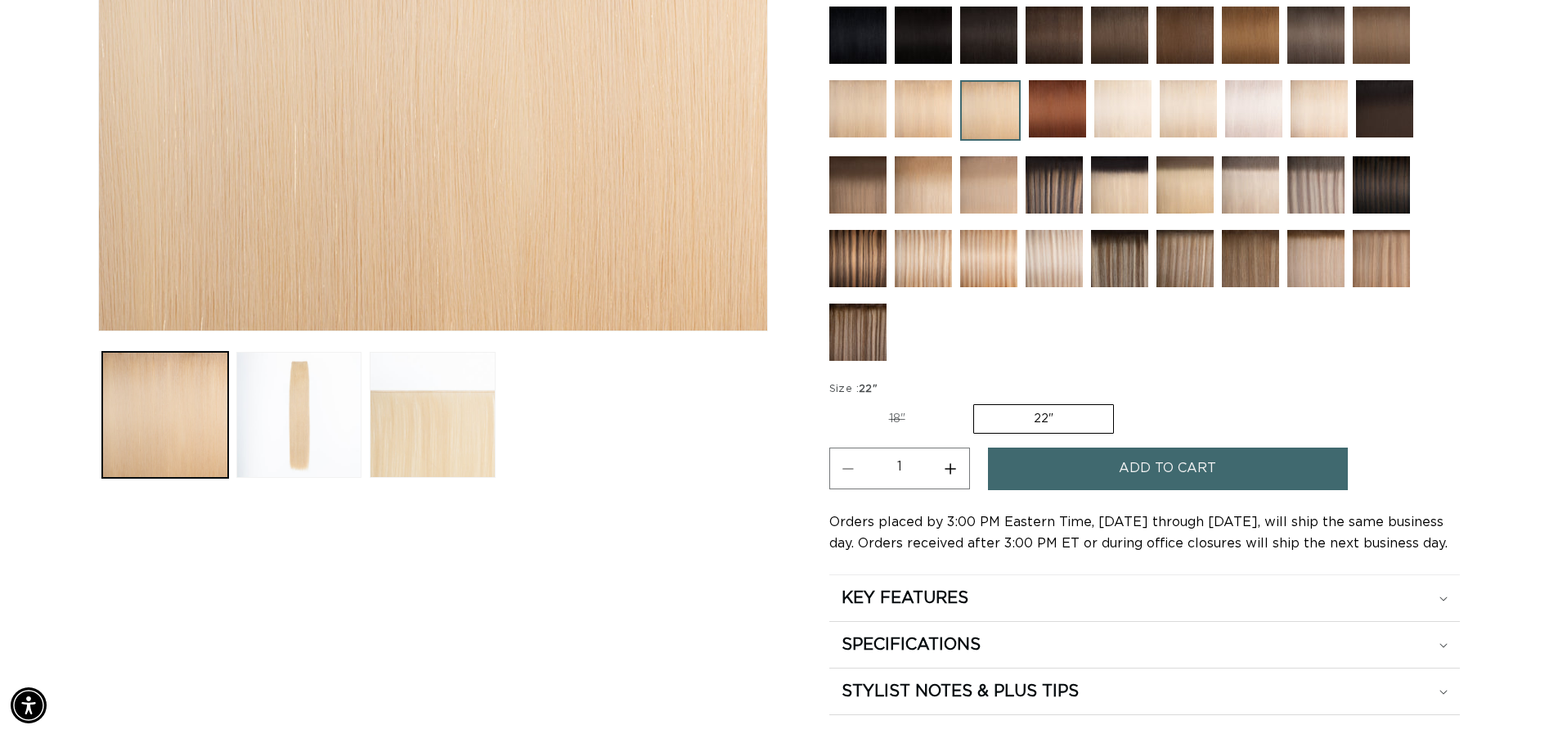
scroll to position [0, 1442]
click at [1071, 428] on label "22" Variant sold out or unavailable" at bounding box center [1044, 418] width 141 height 29
click at [974, 402] on input "22" Variant sold out or unavailable" at bounding box center [974, 401] width 1 height 1
click at [1018, 419] on label "22" Variant sold out or unavailable" at bounding box center [1044, 418] width 141 height 29
click at [974, 402] on input "22" Variant sold out or unavailable" at bounding box center [974, 401] width 1 height 1
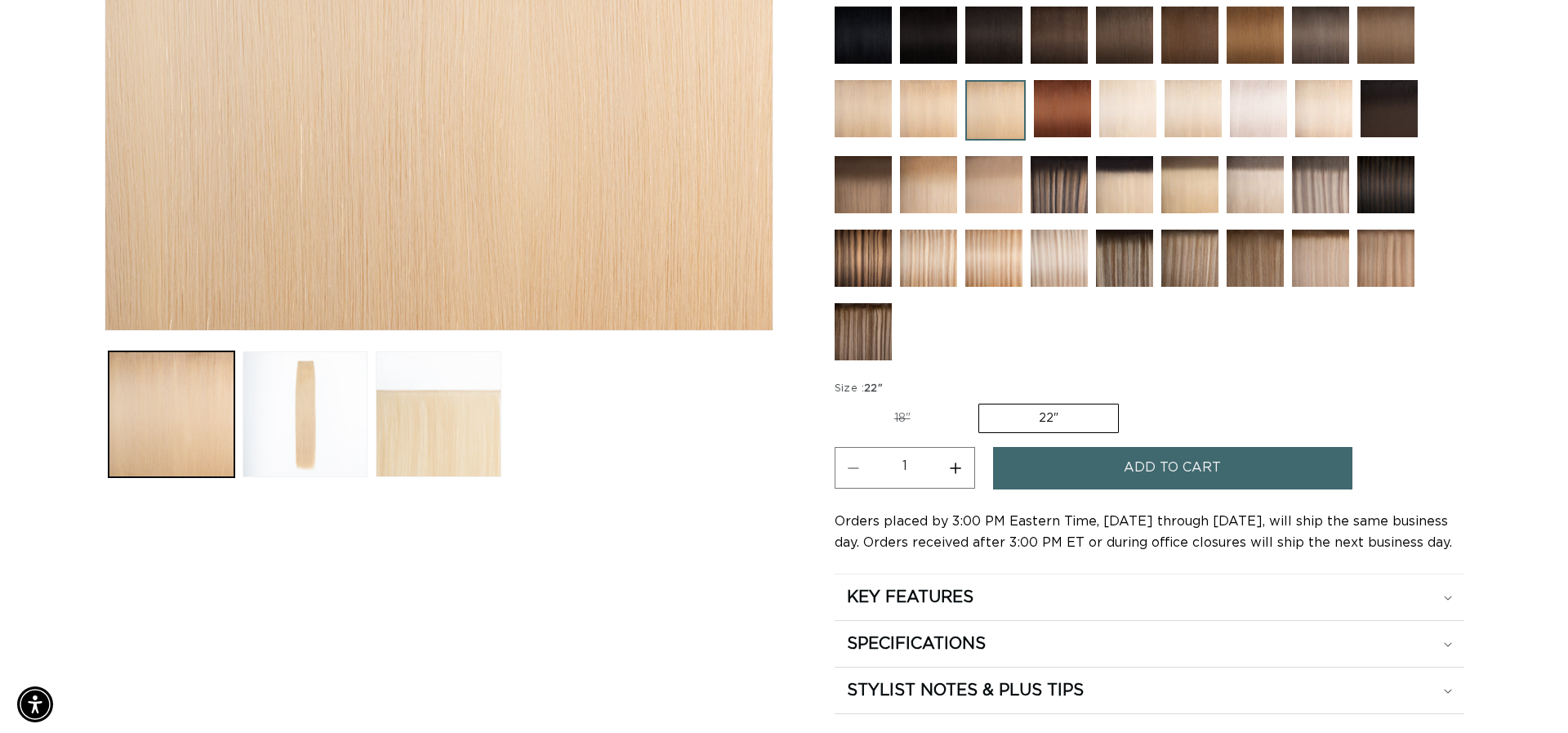
scroll to position [0, 2879]
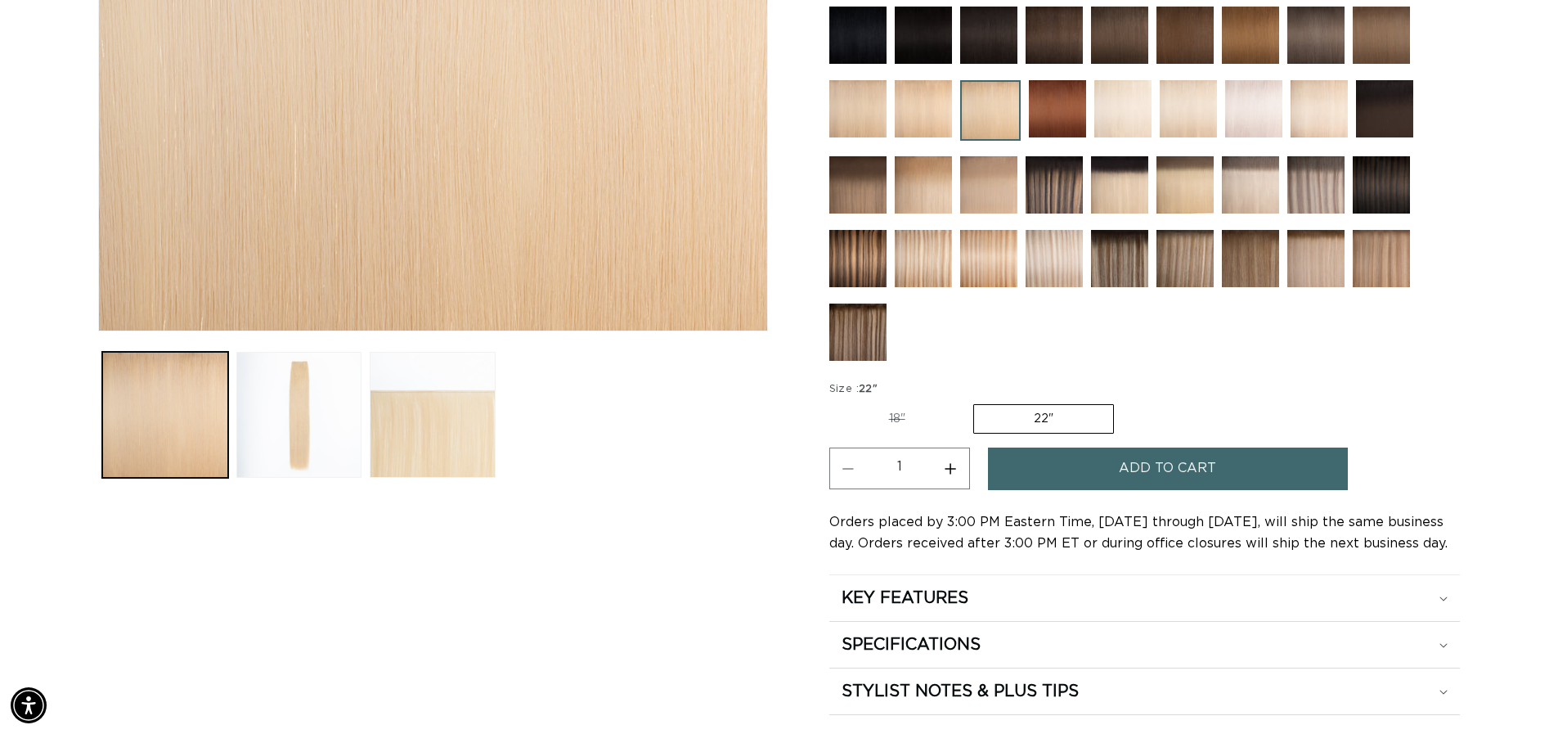
click at [947, 463] on button "Increase quantity for 24 Light Golden Blonde - Q Weft" at bounding box center [951, 468] width 37 height 42
type input "2"
click at [1061, 470] on button "Add to cart" at bounding box center [1168, 468] width 360 height 42
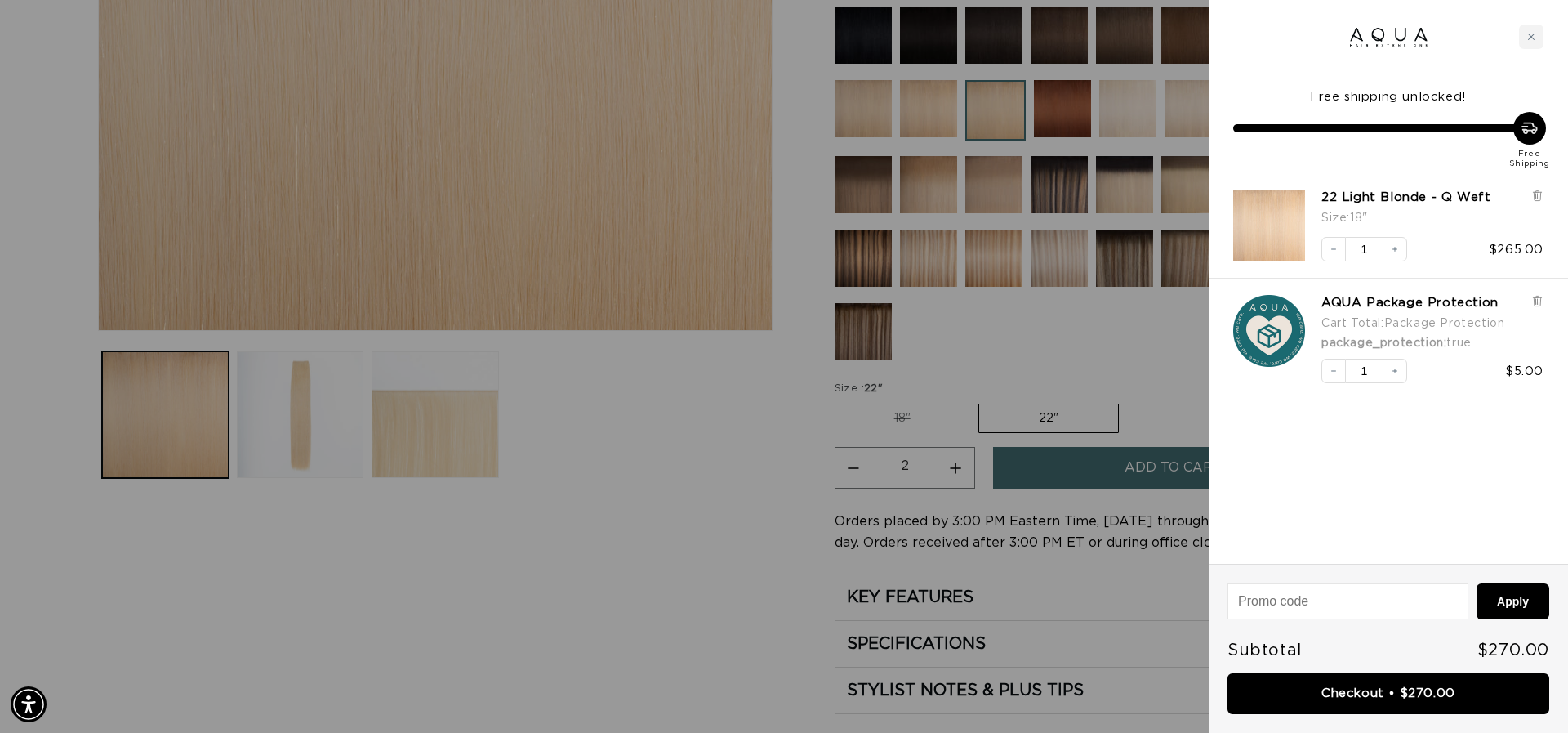
scroll to position [0, 0]
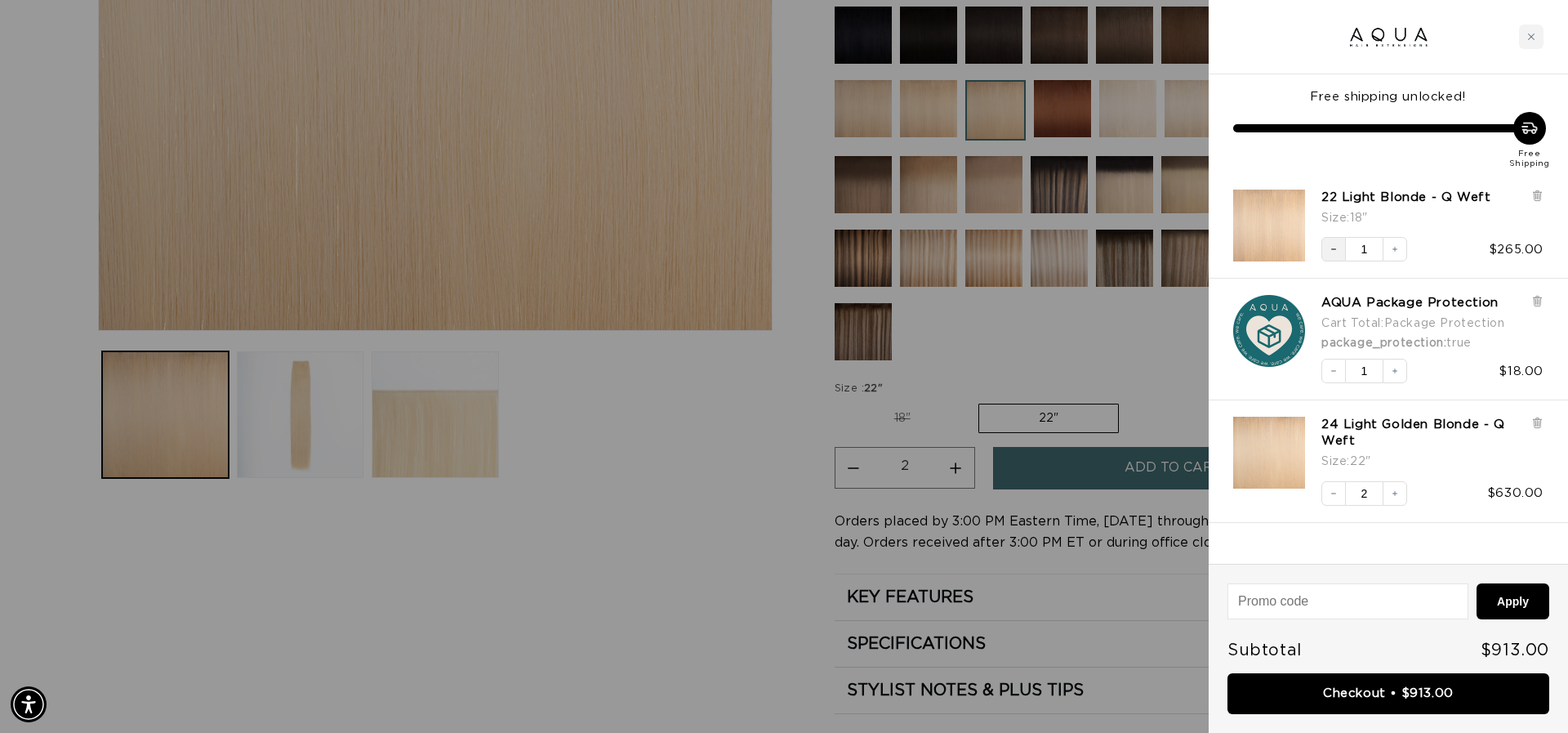
click at [1335, 250] on icon "Decrease quantity" at bounding box center [1332, 250] width 5 height 1
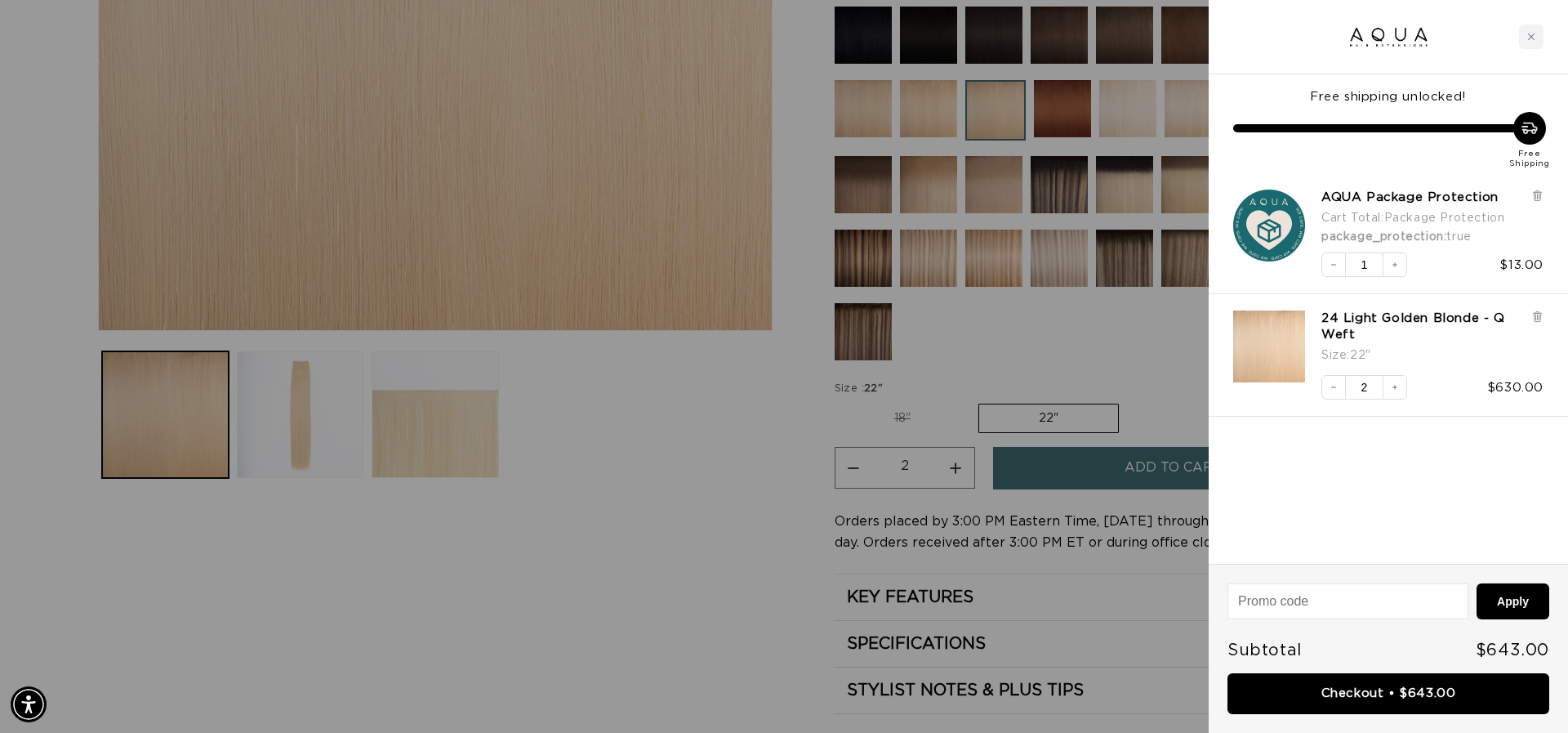
drag, startPoint x: 633, startPoint y: 710, endPoint x: 891, endPoint y: 727, distance: 258.6
click at [634, 712] on div at bounding box center [784, 366] width 1568 height 733
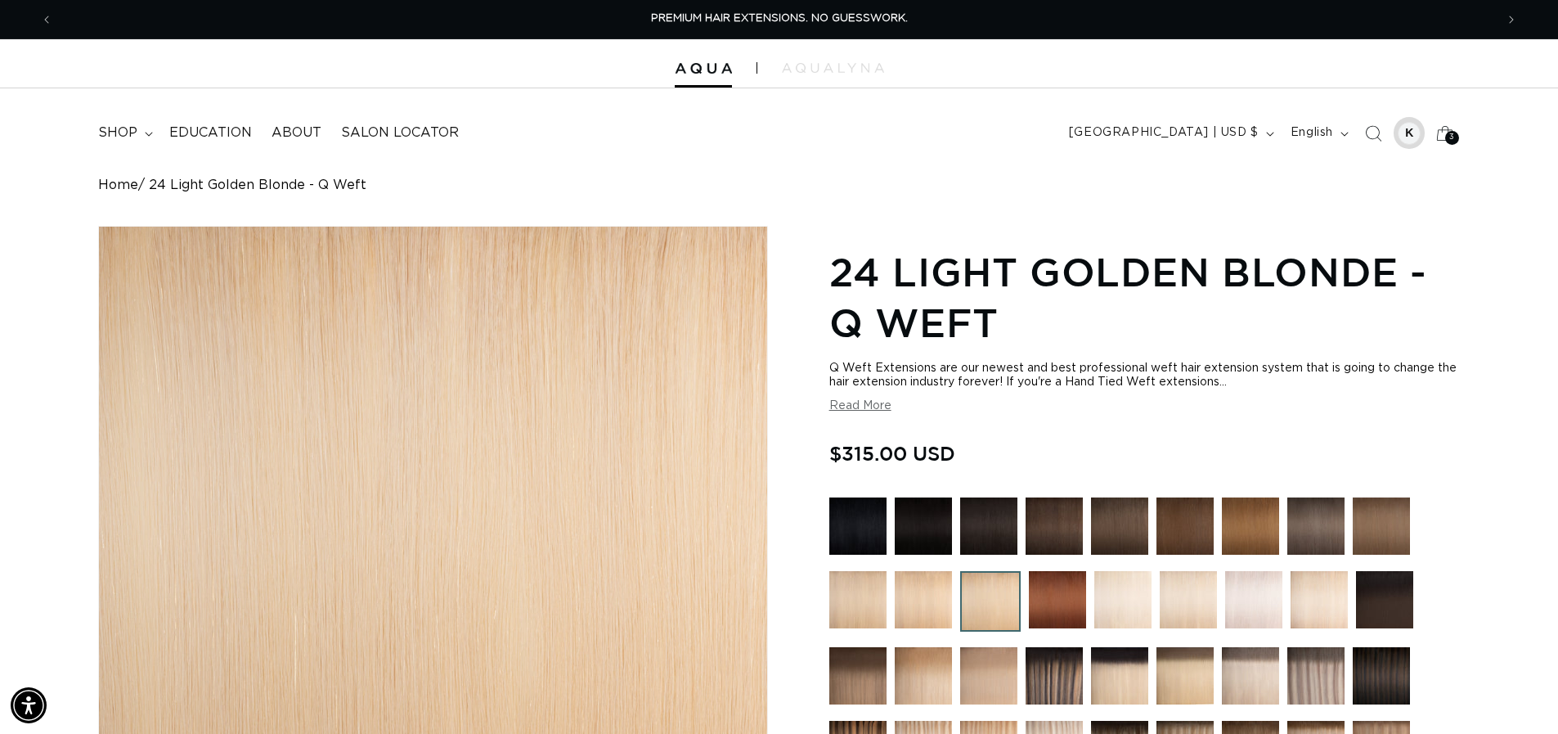
click at [1408, 136] on div at bounding box center [1409, 133] width 23 height 23
